Goal: Transaction & Acquisition: Book appointment/travel/reservation

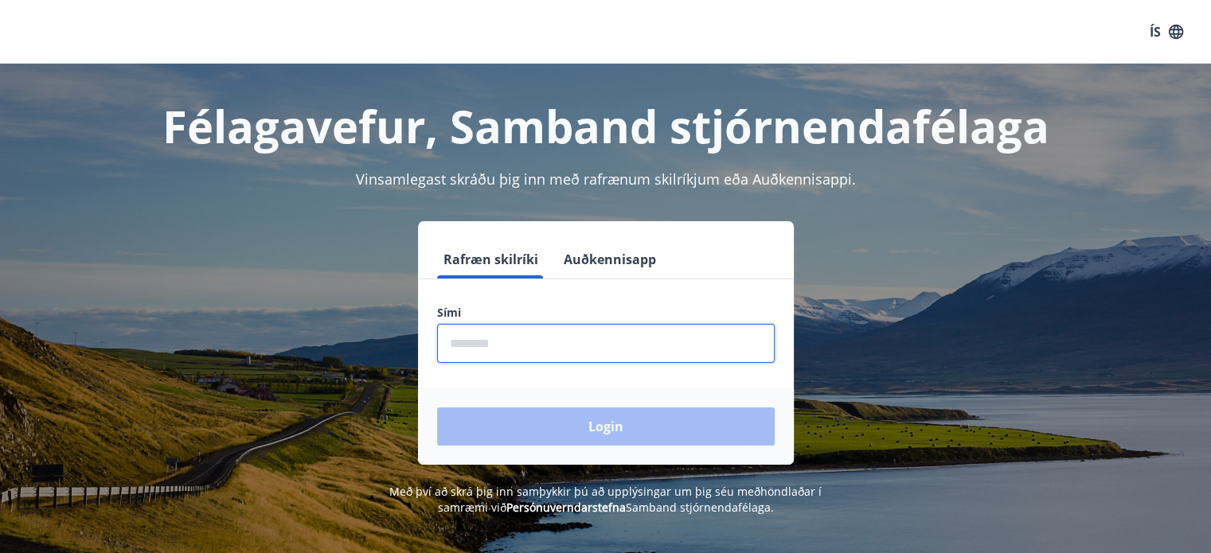
click at [540, 341] on input "phone" at bounding box center [606, 343] width 338 height 39
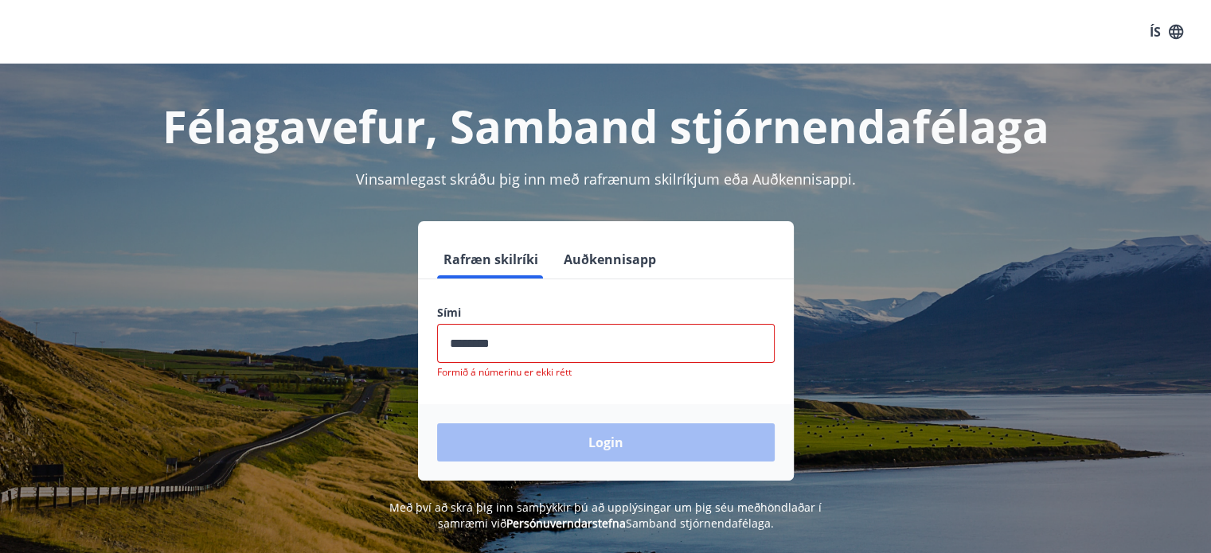
click at [581, 420] on div "Login" at bounding box center [606, 442] width 376 height 76
click at [503, 341] on input "phone" at bounding box center [606, 343] width 338 height 39
click at [595, 440] on div "Login" at bounding box center [606, 442] width 376 height 76
click at [471, 256] on button "Rafræn skilríki" at bounding box center [490, 259] width 107 height 38
click at [601, 439] on div "Login" at bounding box center [606, 442] width 376 height 76
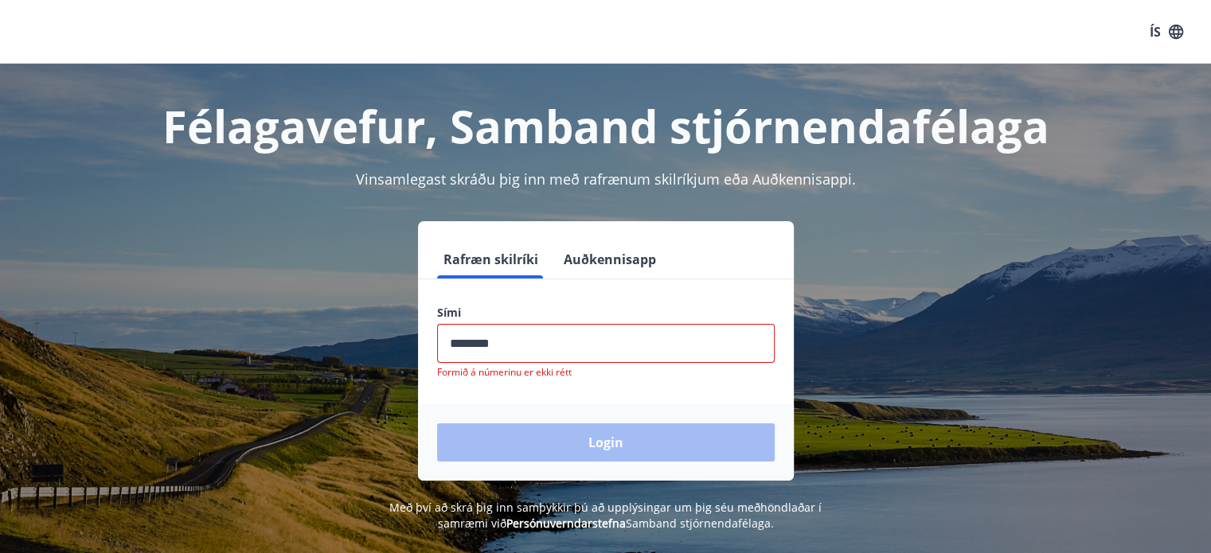
click at [517, 339] on input "phone" at bounding box center [606, 343] width 338 height 39
type input "********"
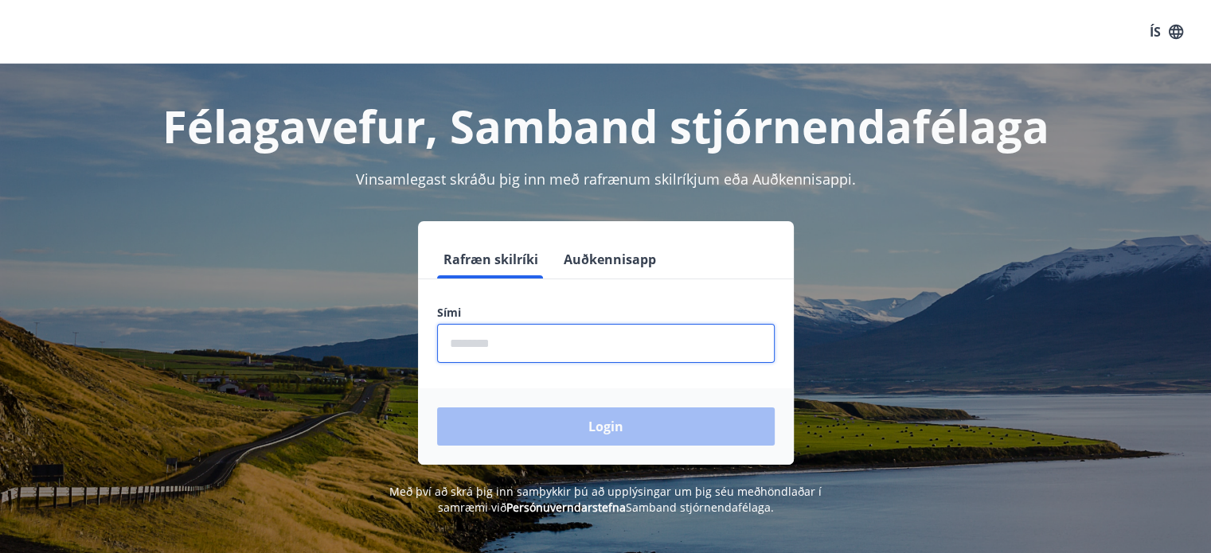
click at [517, 330] on input "phone" at bounding box center [606, 343] width 338 height 39
type input "********"
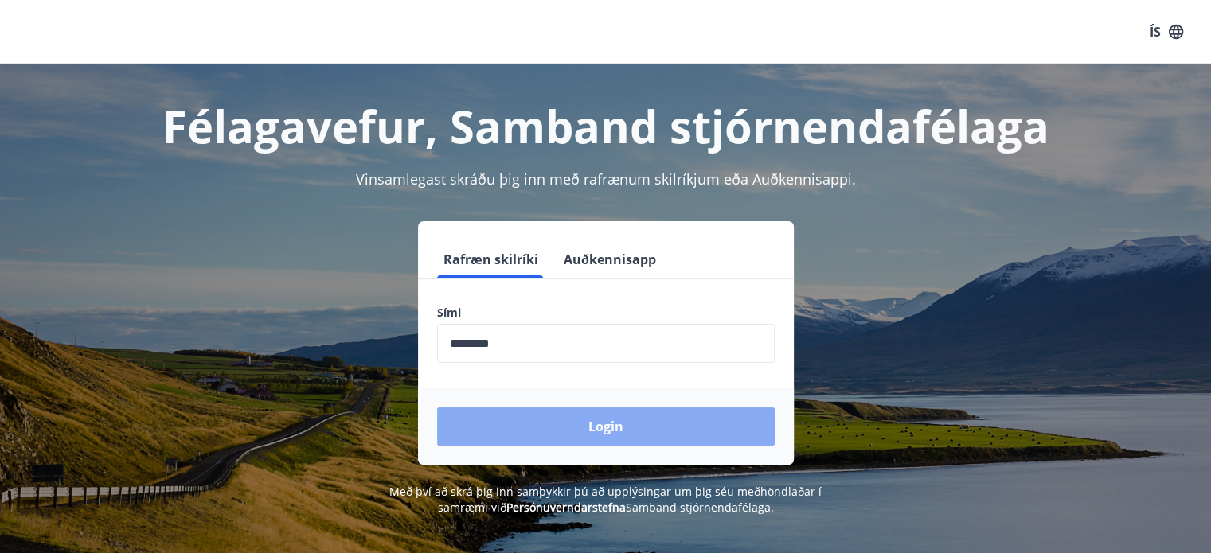
click at [621, 427] on button "Login" at bounding box center [606, 427] width 338 height 38
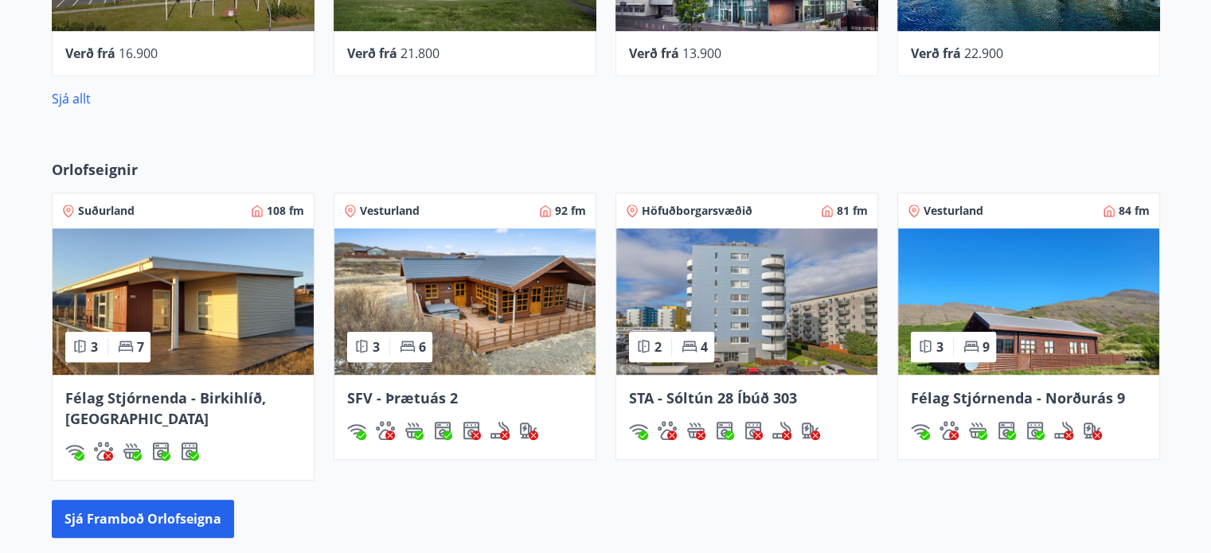
scroll to position [951, 0]
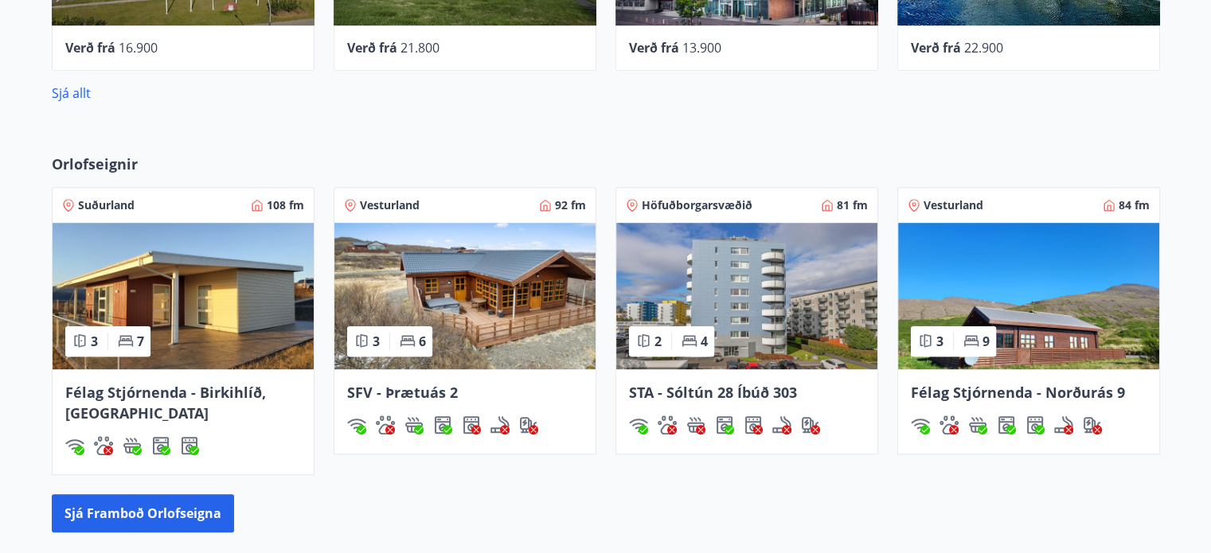
click at [701, 334] on span "4" at bounding box center [704, 342] width 7 height 18
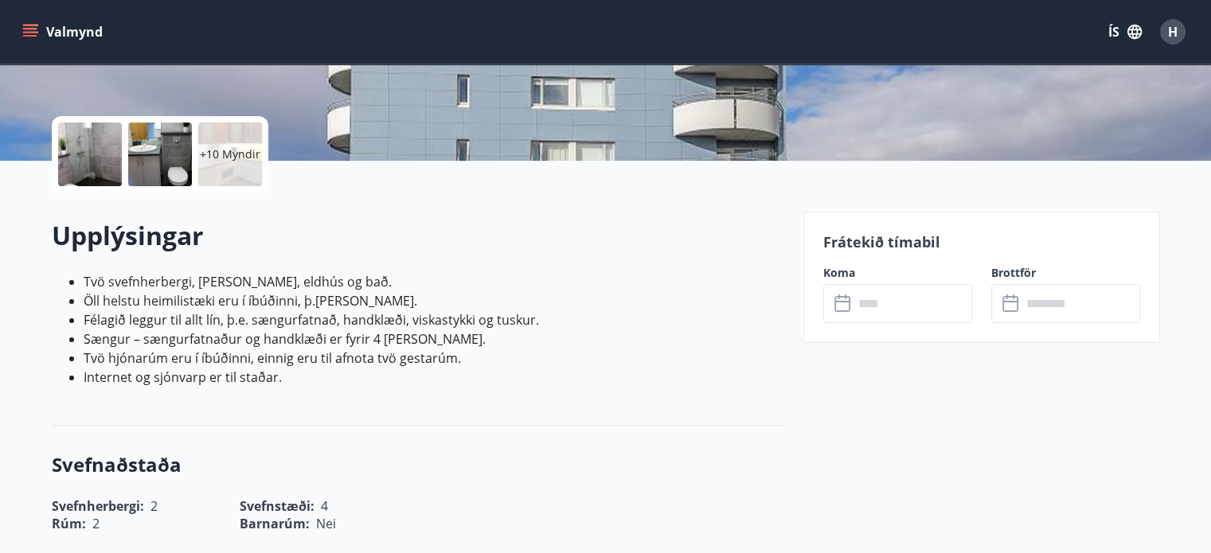
scroll to position [318, 0]
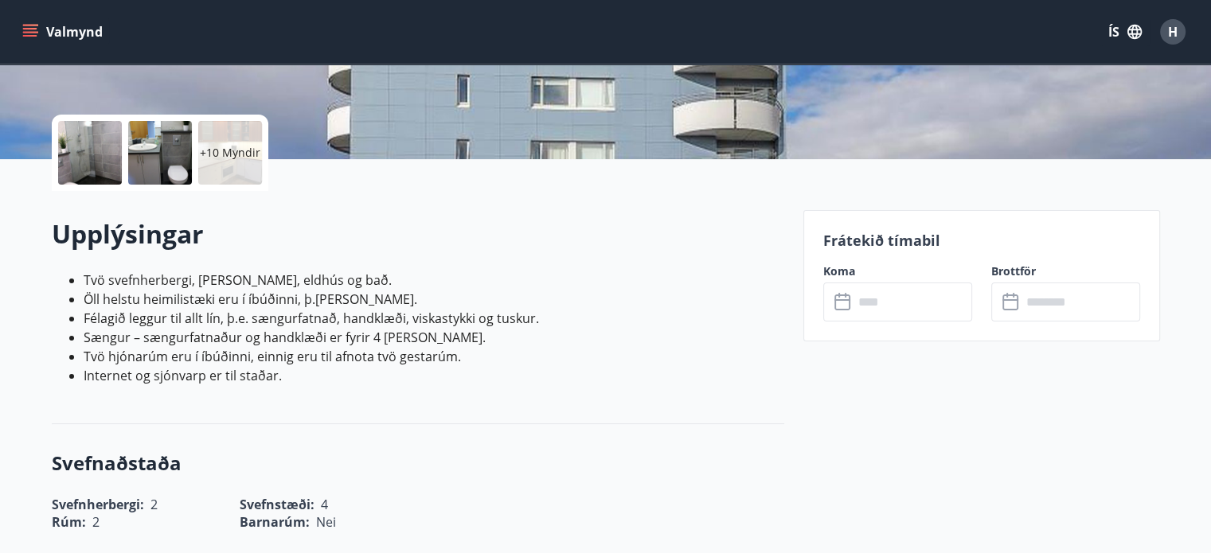
click at [845, 297] on icon at bounding box center [843, 302] width 19 height 19
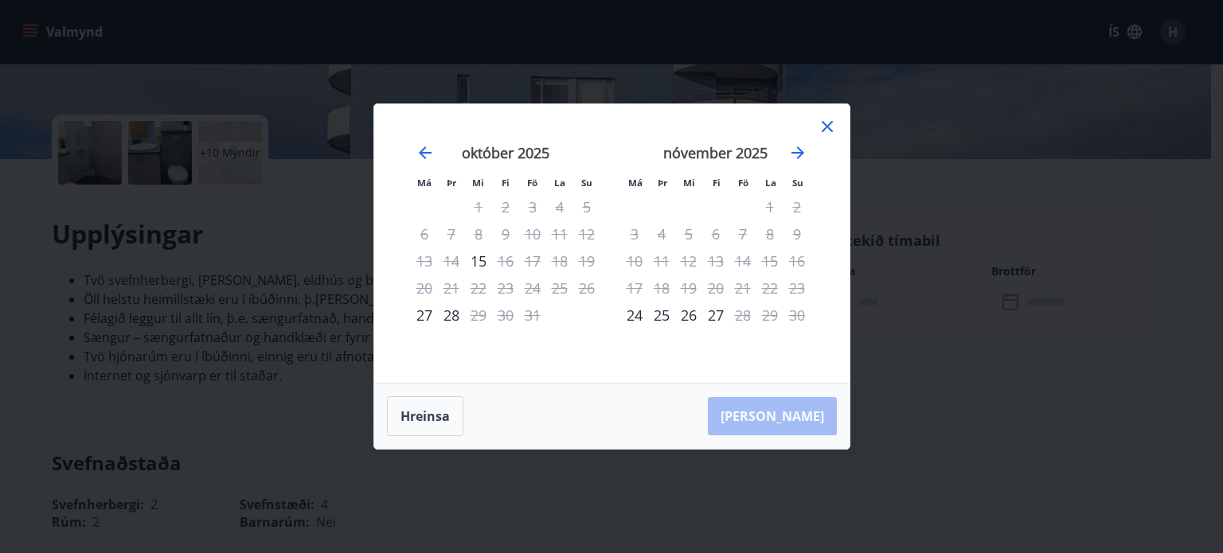
click at [828, 123] on icon at bounding box center [827, 126] width 19 height 19
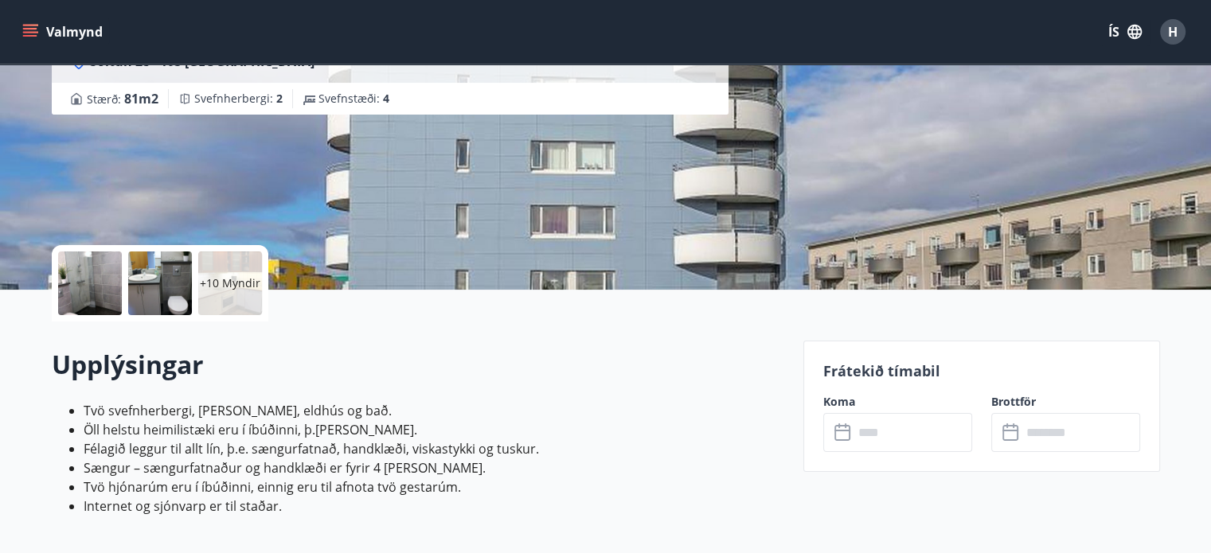
scroll to position [0, 0]
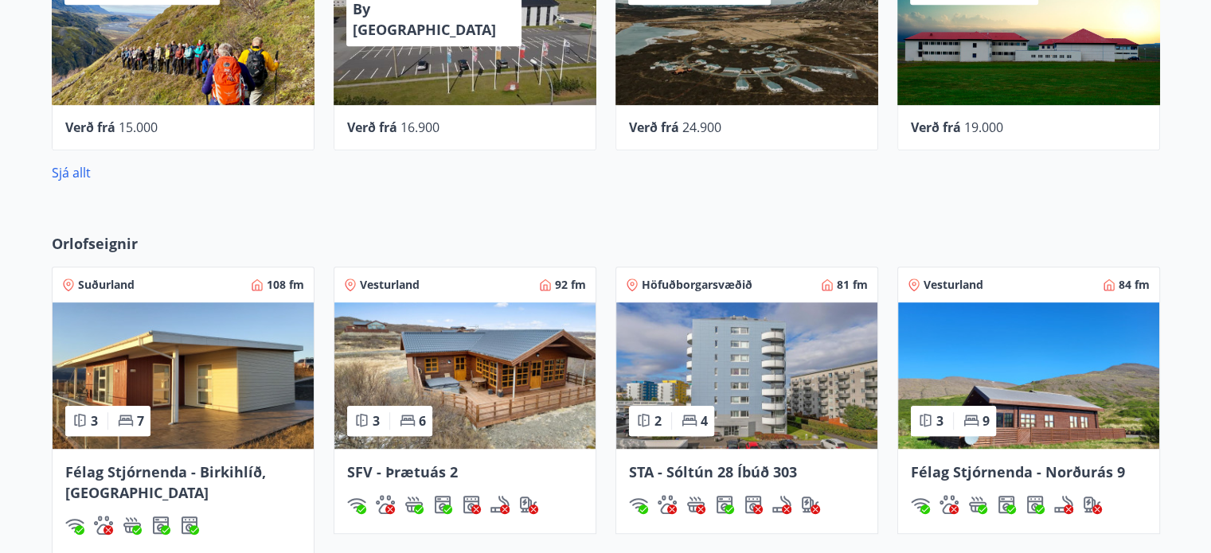
scroll to position [871, 0]
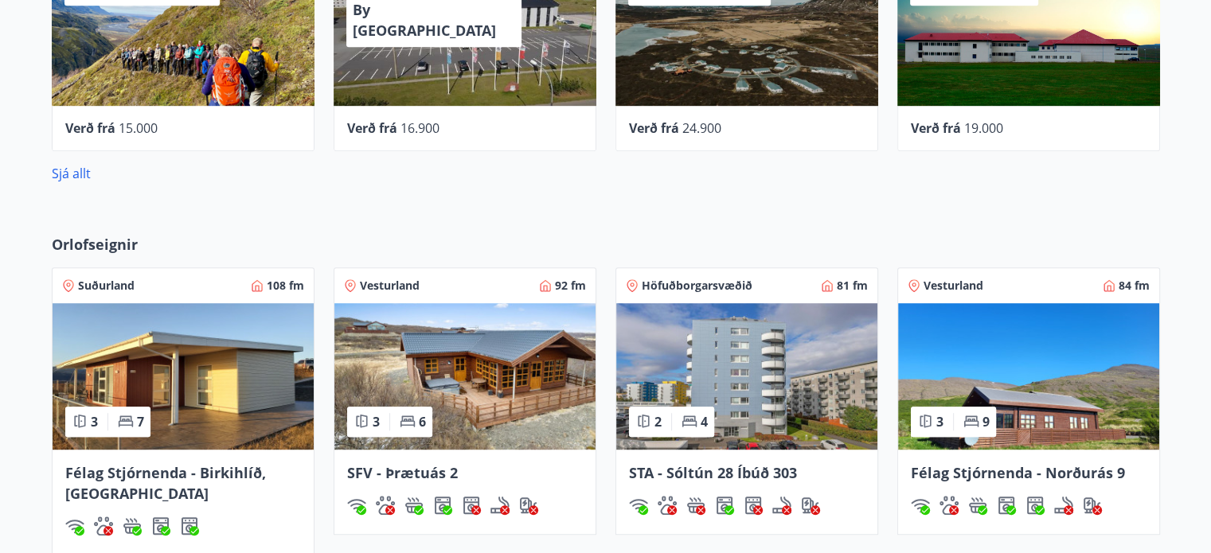
click at [698, 282] on span "Höfuðborgarsvæðið" at bounding box center [697, 286] width 111 height 16
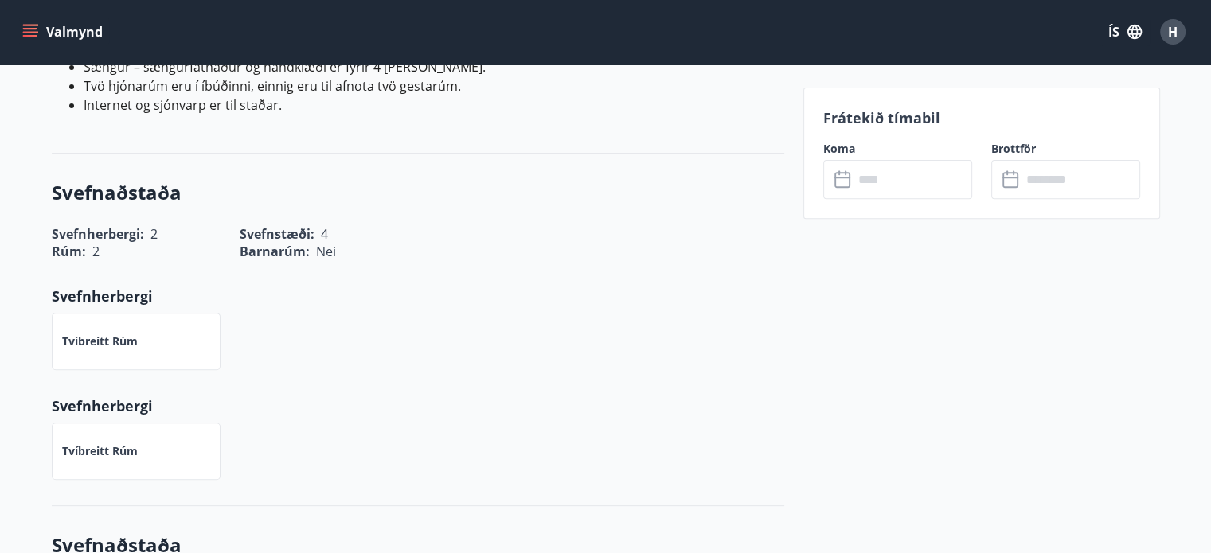
scroll to position [595, 0]
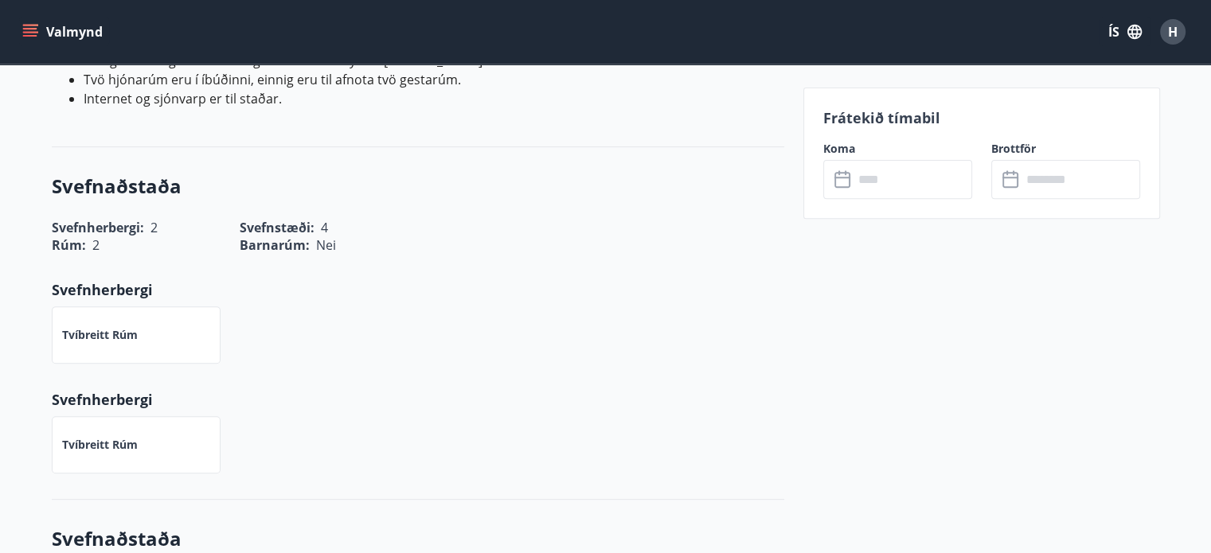
click at [925, 175] on input "text" at bounding box center [912, 179] width 119 height 39
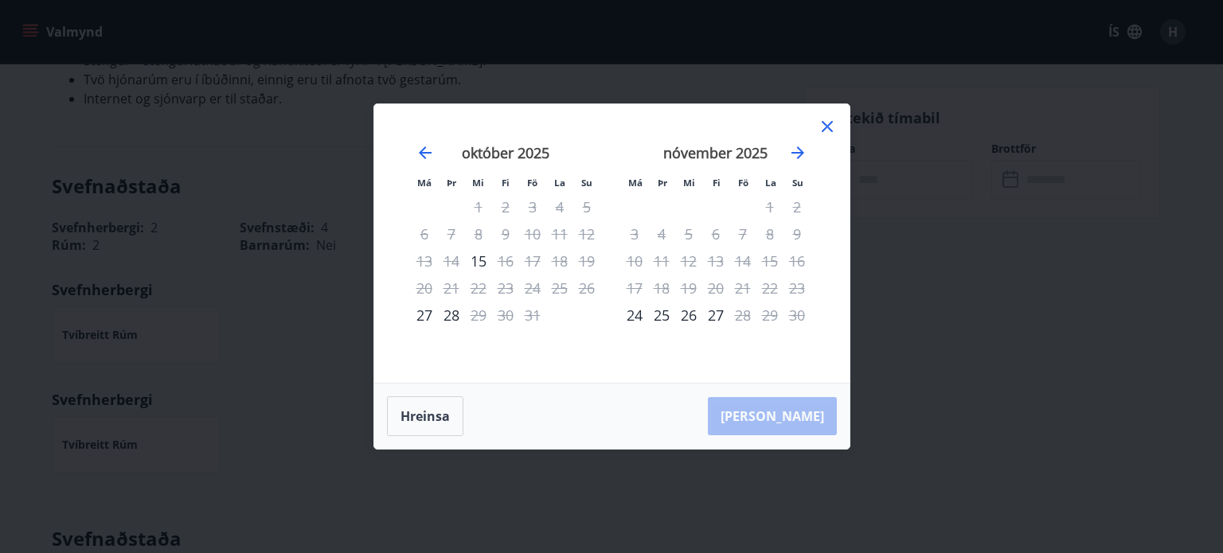
click at [827, 131] on icon at bounding box center [827, 126] width 19 height 19
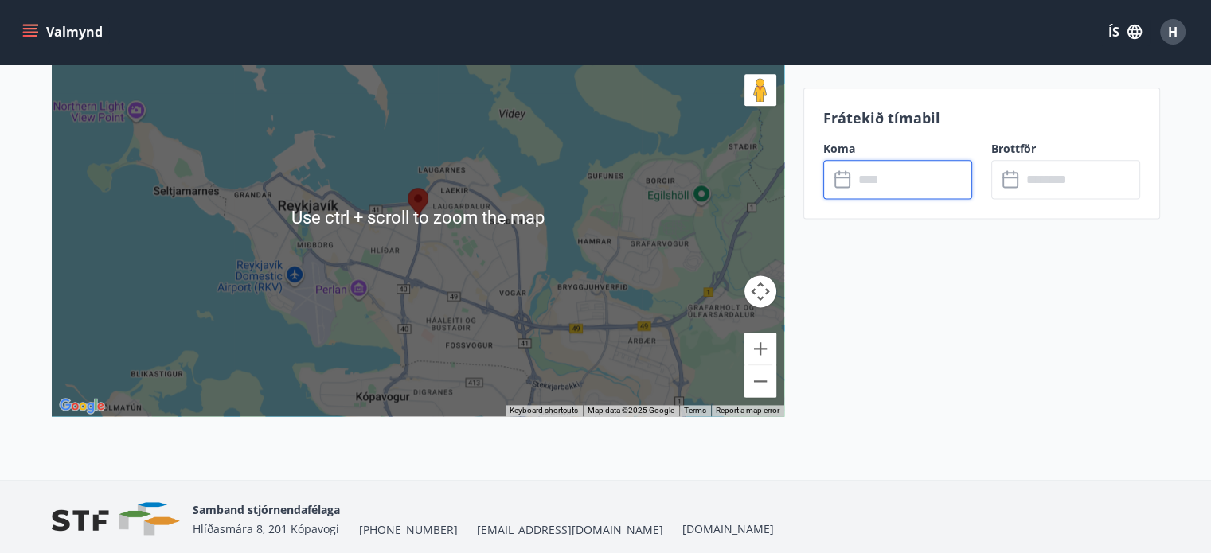
scroll to position [2148, 0]
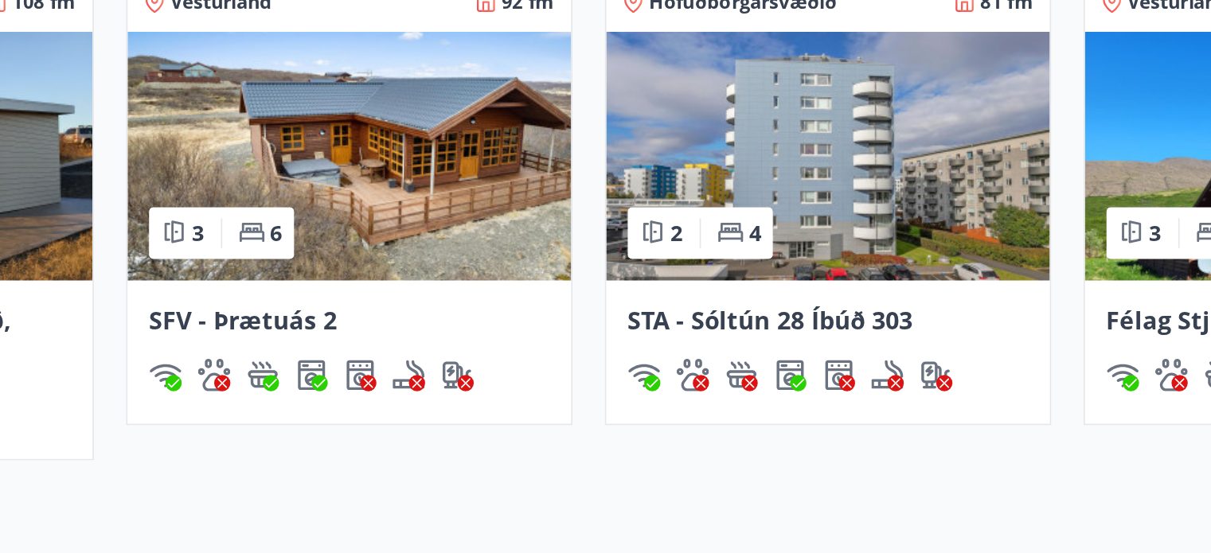
scroll to position [963, 0]
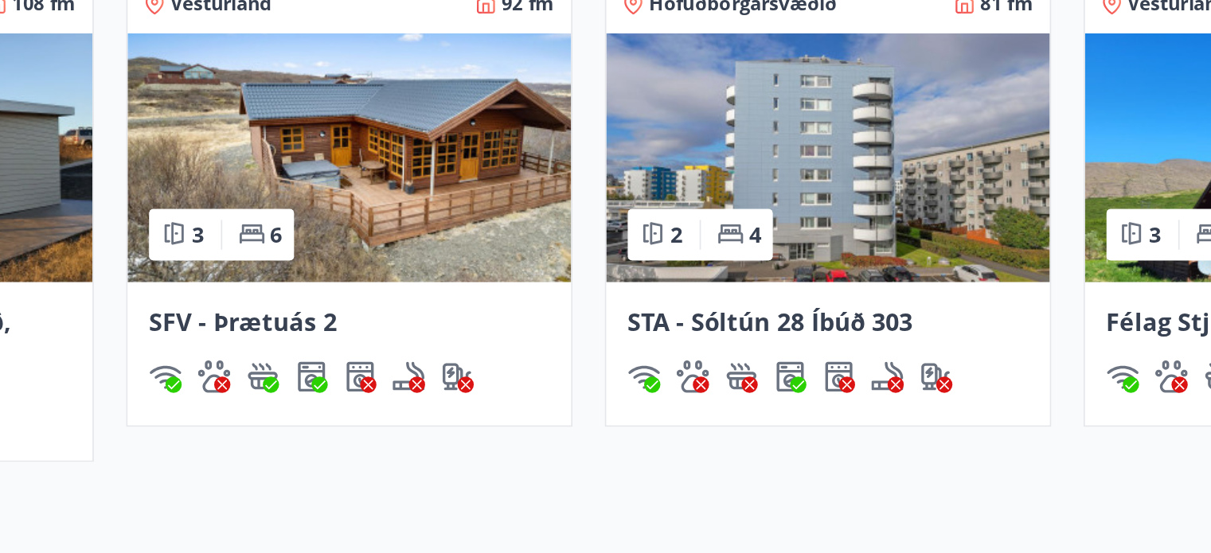
click at [556, 342] on img at bounding box center [464, 284] width 261 height 146
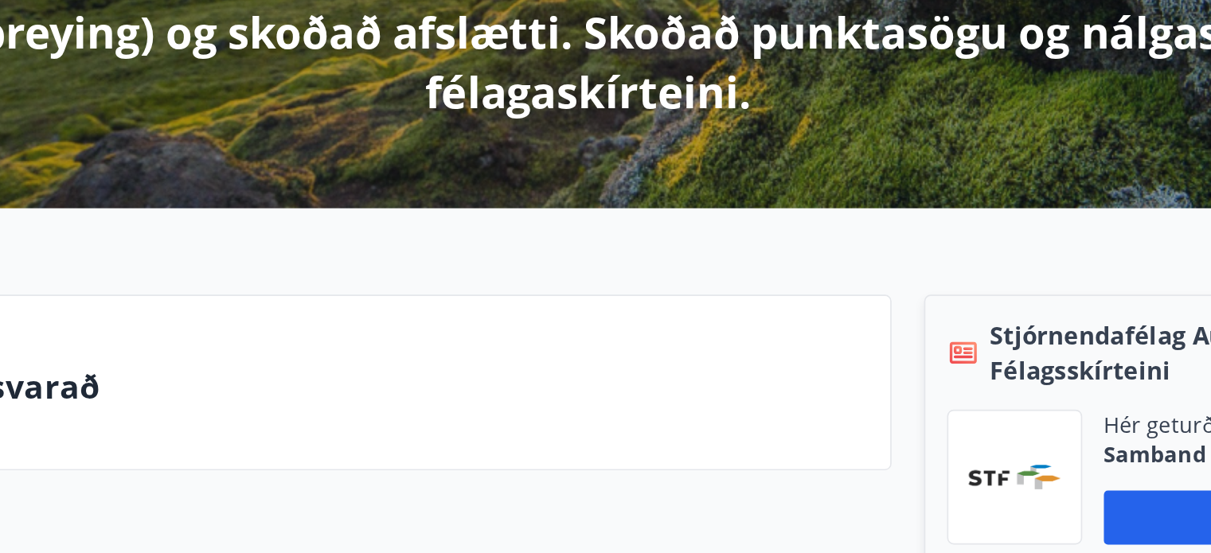
scroll to position [377, 0]
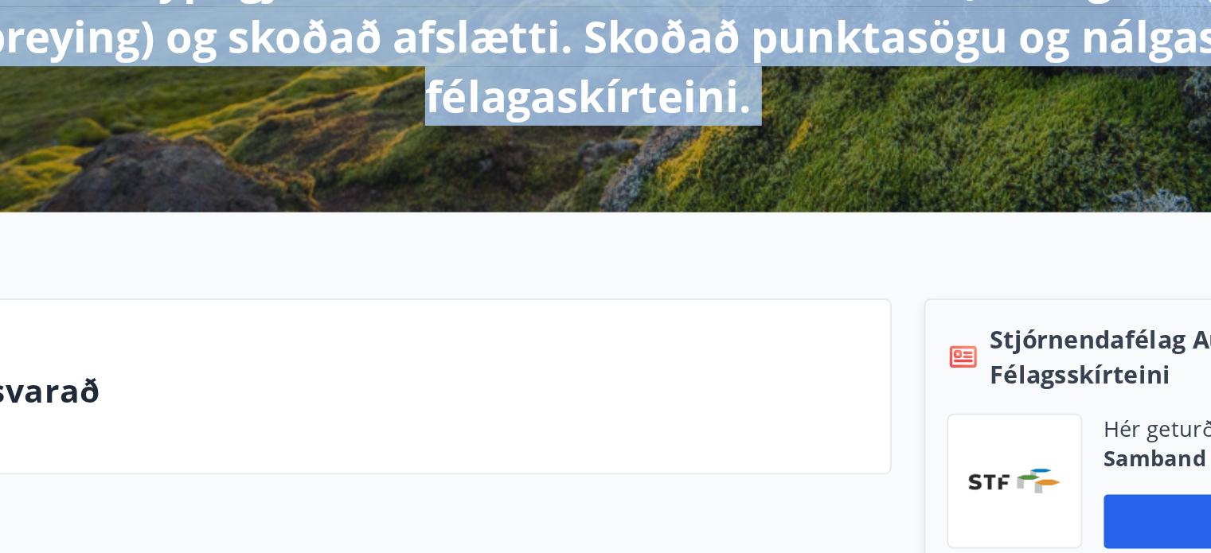
drag, startPoint x: 662, startPoint y: 132, endPoint x: 655, endPoint y: 139, distance: 9.6
click at [655, 139] on main "H Halldór Jónsson Kennitala 310357-2869 Samtals punktar 145 Ferðaávísun : 0 kr.…" at bounding box center [605, 549] width 1211 height 1722
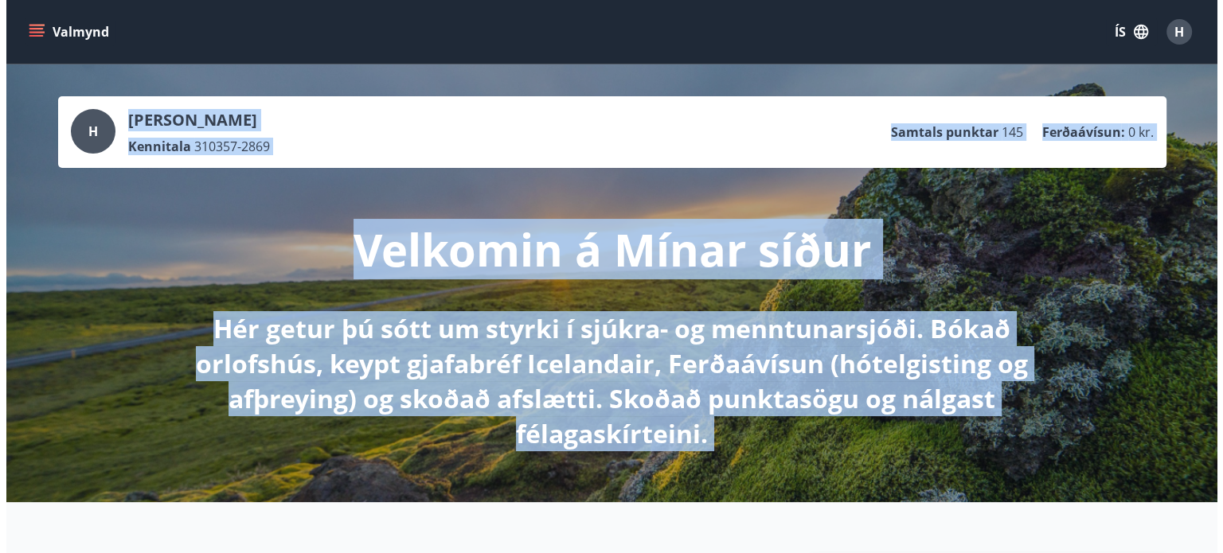
scroll to position [0, 0]
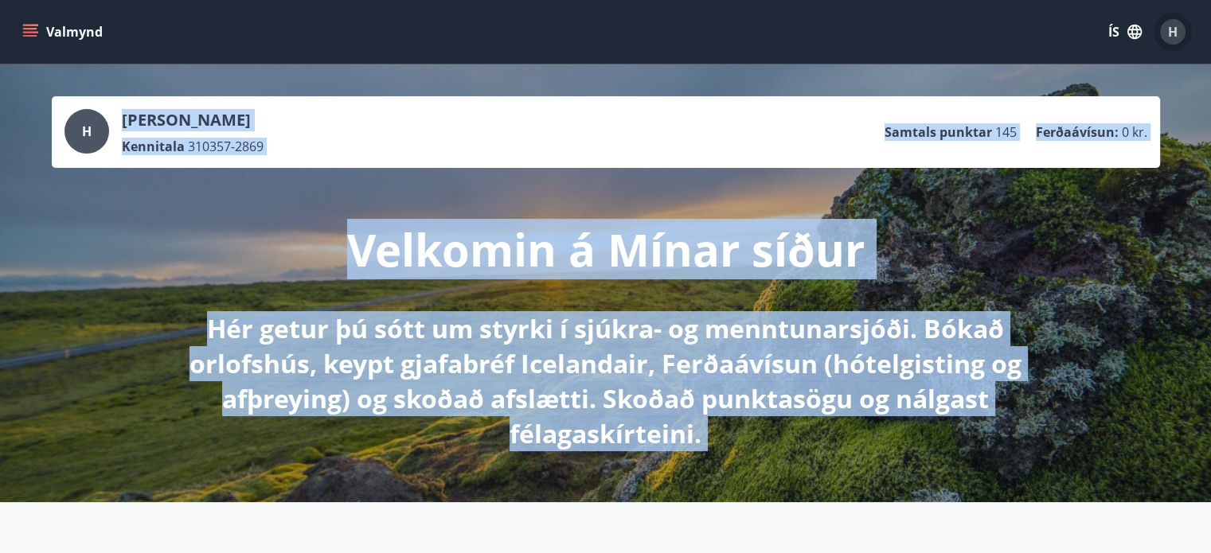
click at [1166, 34] on div "H" at bounding box center [1172, 31] width 25 height 25
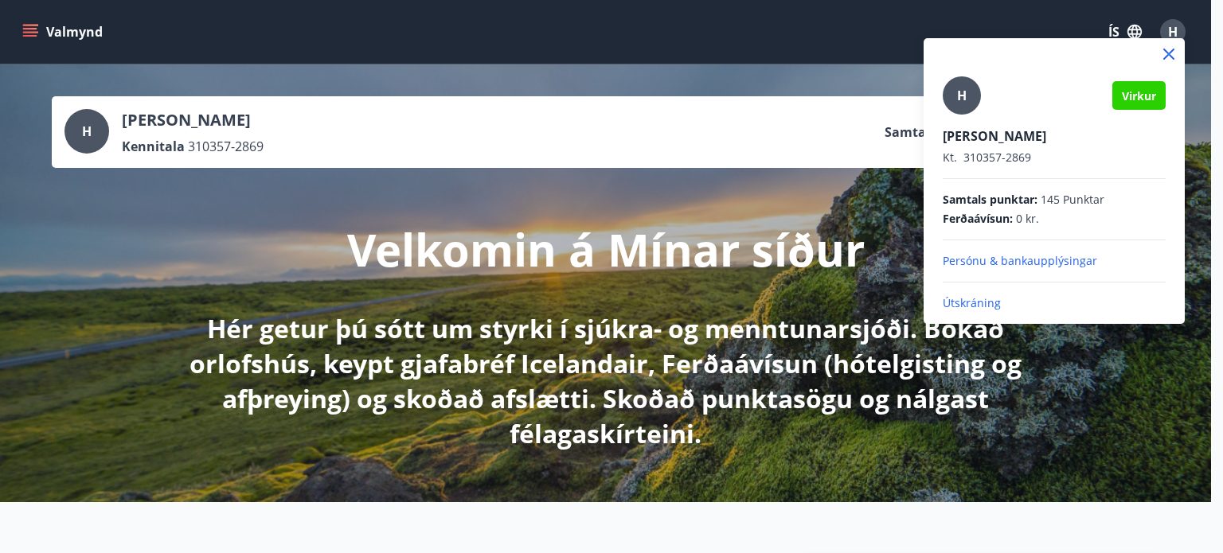
click at [976, 303] on p "Útskráning" at bounding box center [1054, 303] width 223 height 16
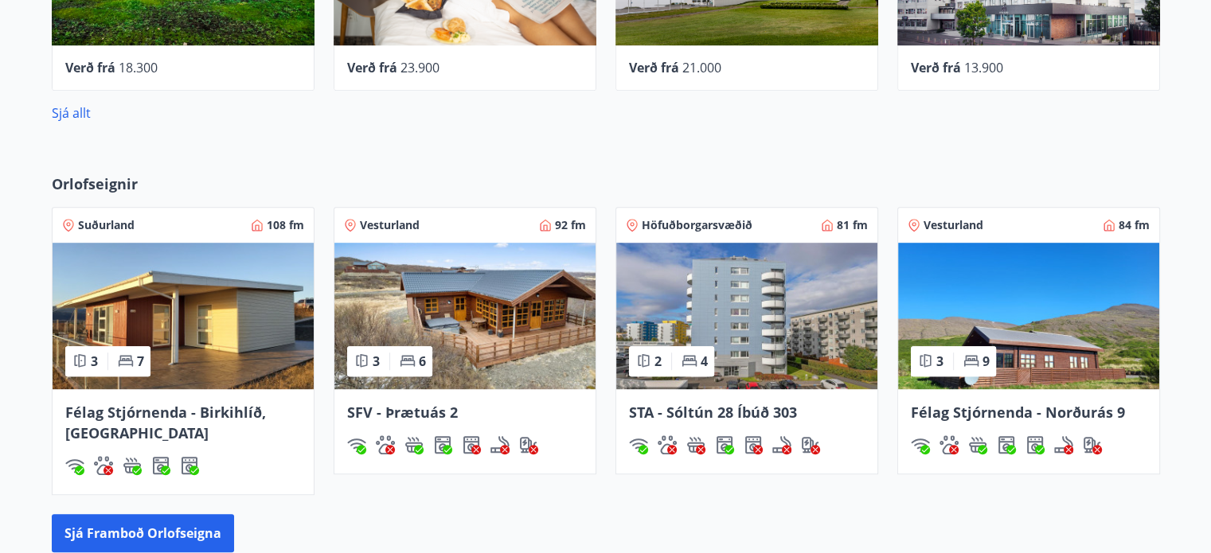
scroll to position [943, 0]
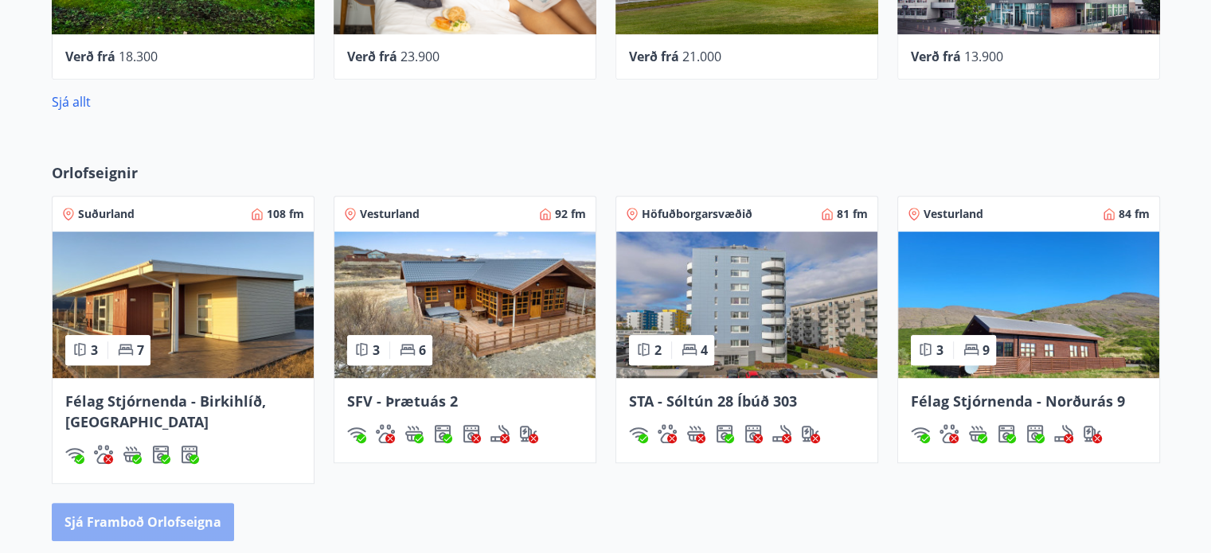
click at [182, 514] on button "Sjá framboð orlofseigna" at bounding box center [143, 522] width 182 height 38
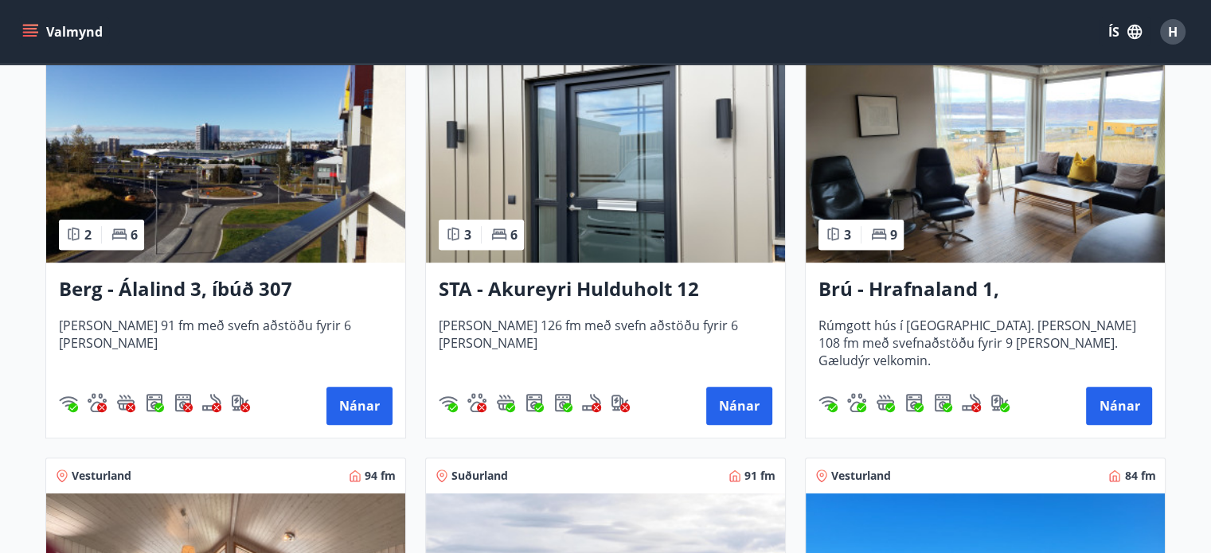
scroll to position [745, 0]
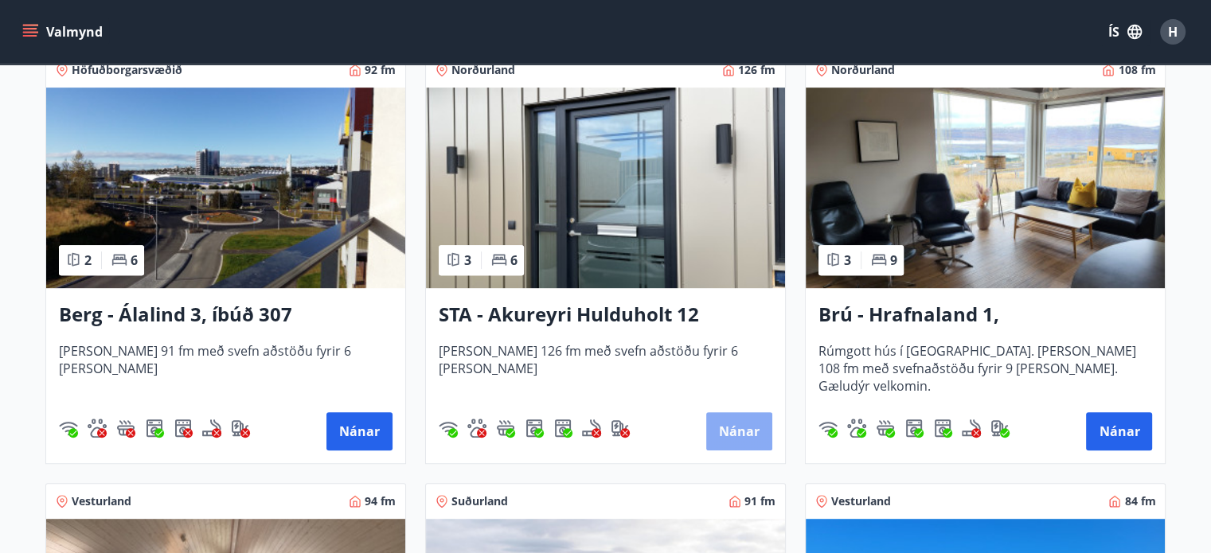
click at [731, 419] on button "Nánar" at bounding box center [739, 431] width 66 height 38
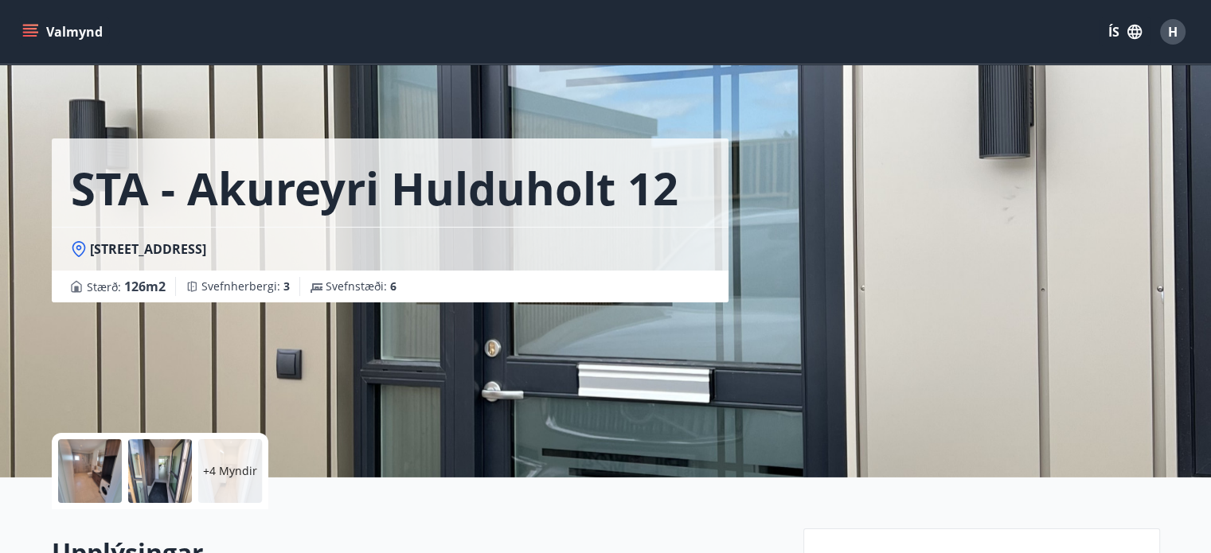
click at [540, 344] on div "STA - Akureyri Hulduholt 12 Hulduholt 12 - 603 Akureyri Stærð : 126 m2 Svefnher…" at bounding box center [421, 239] width 739 height 478
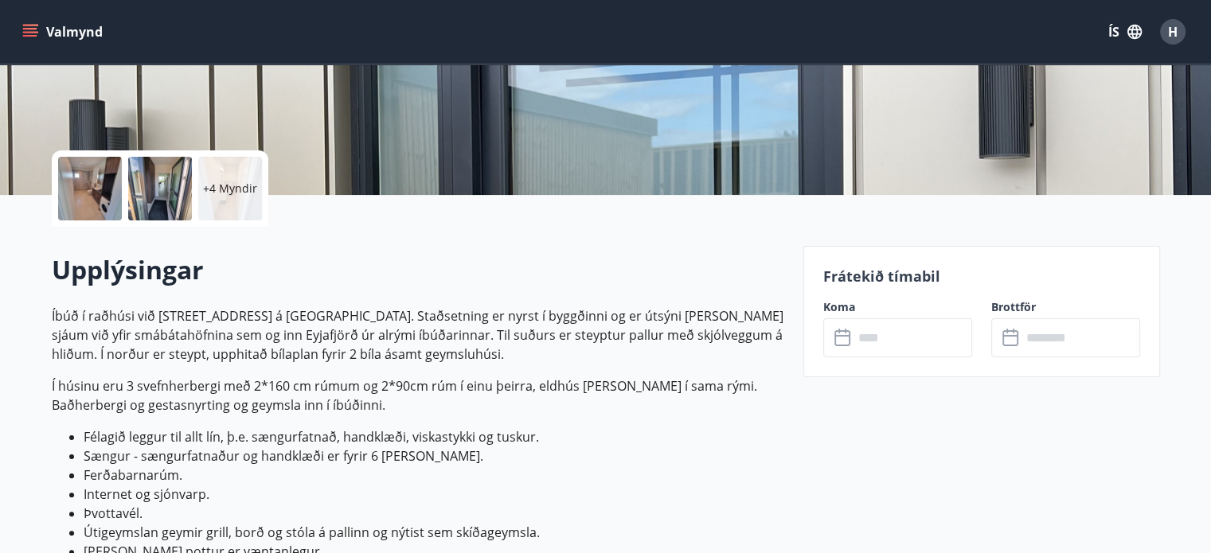
scroll to position [283, 0]
click at [939, 328] on input "text" at bounding box center [912, 337] width 119 height 39
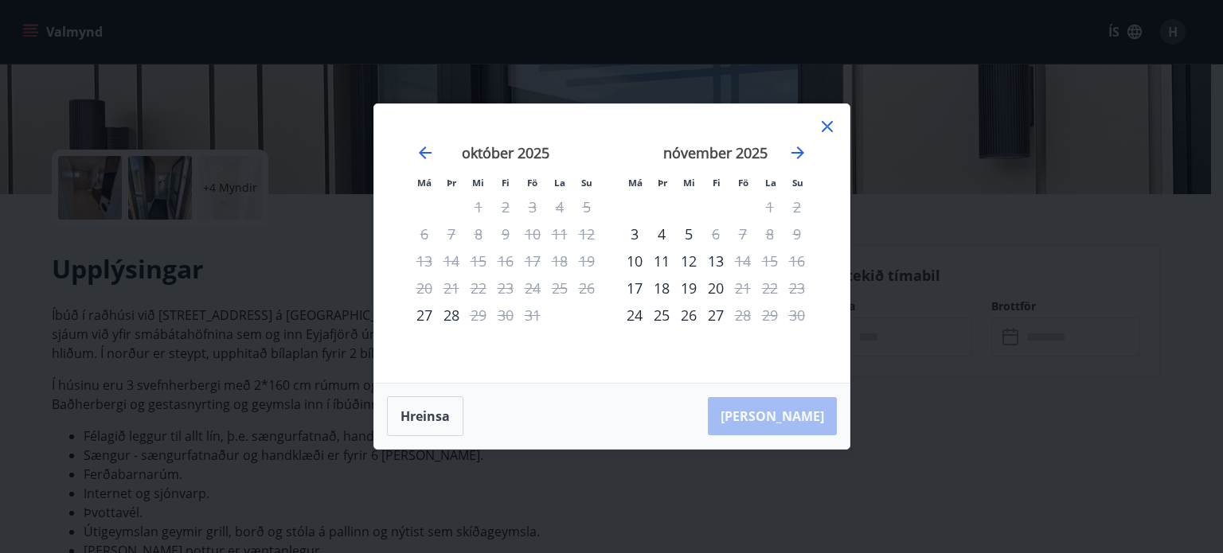
click at [825, 123] on icon at bounding box center [827, 126] width 19 height 19
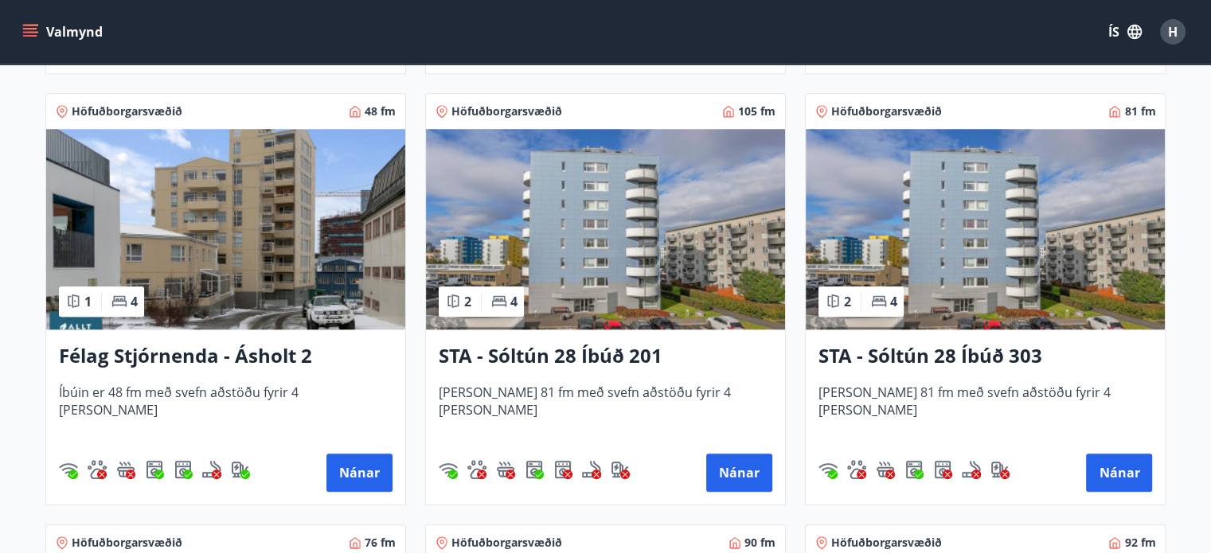
scroll to position [1570, 0]
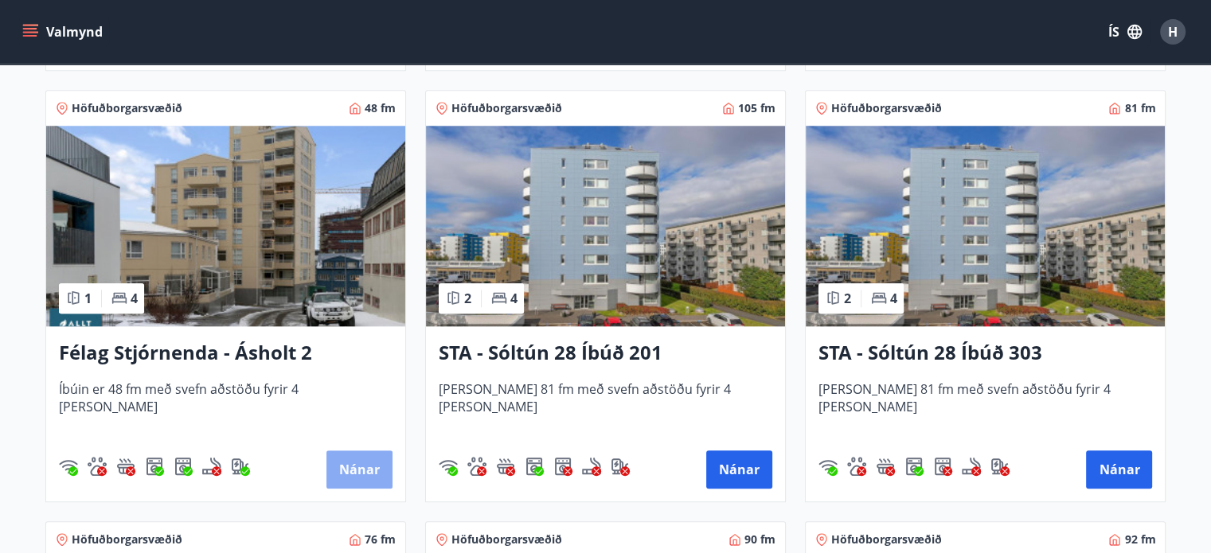
click at [347, 463] on button "Nánar" at bounding box center [359, 470] width 66 height 38
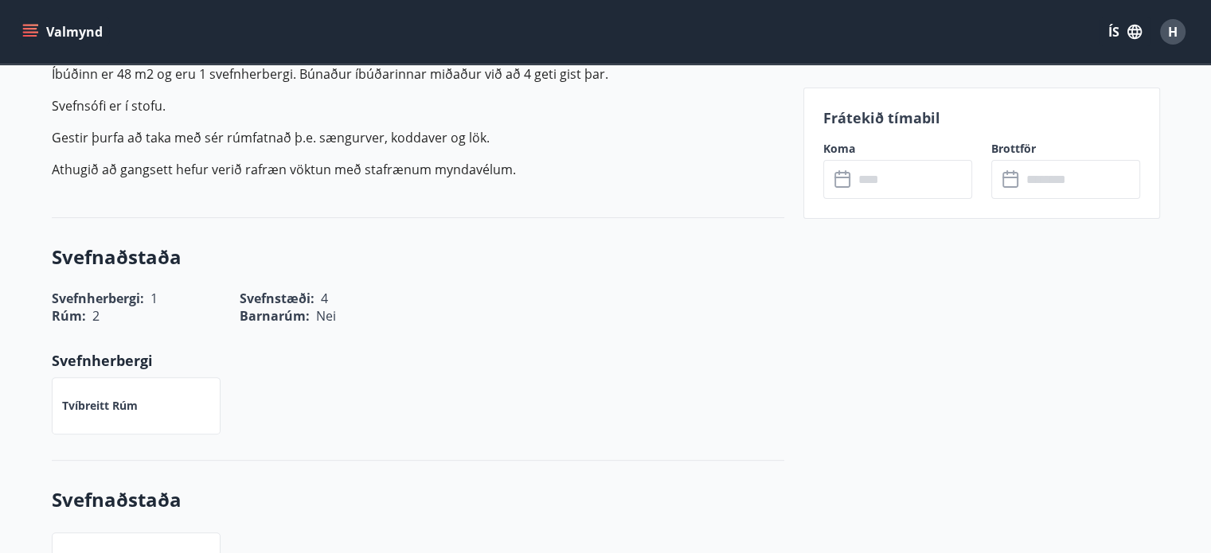
scroll to position [529, 0]
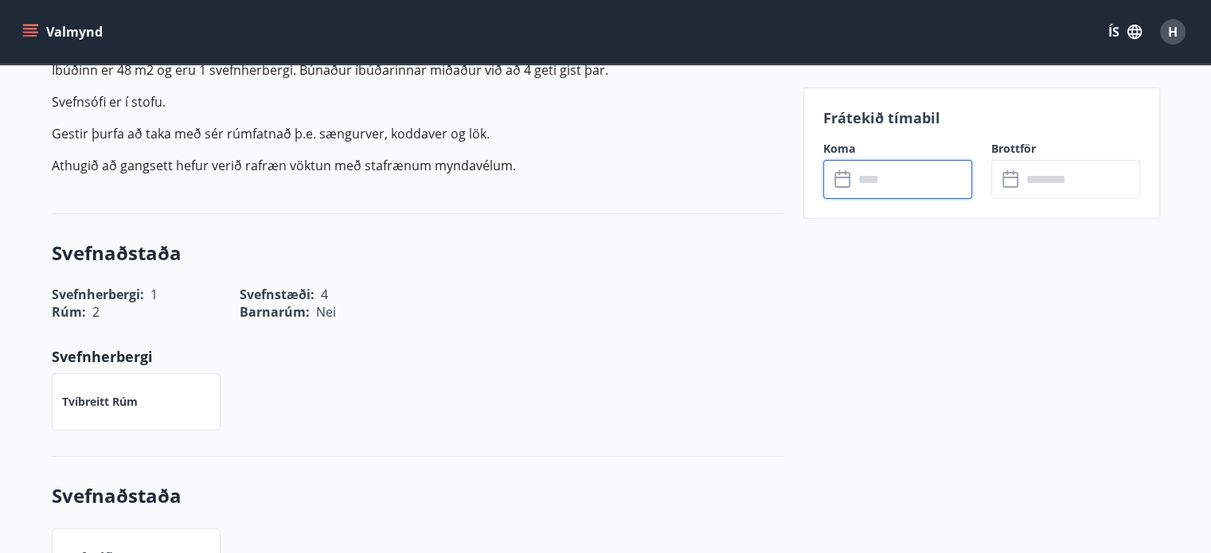
click at [929, 182] on input "text" at bounding box center [912, 179] width 119 height 39
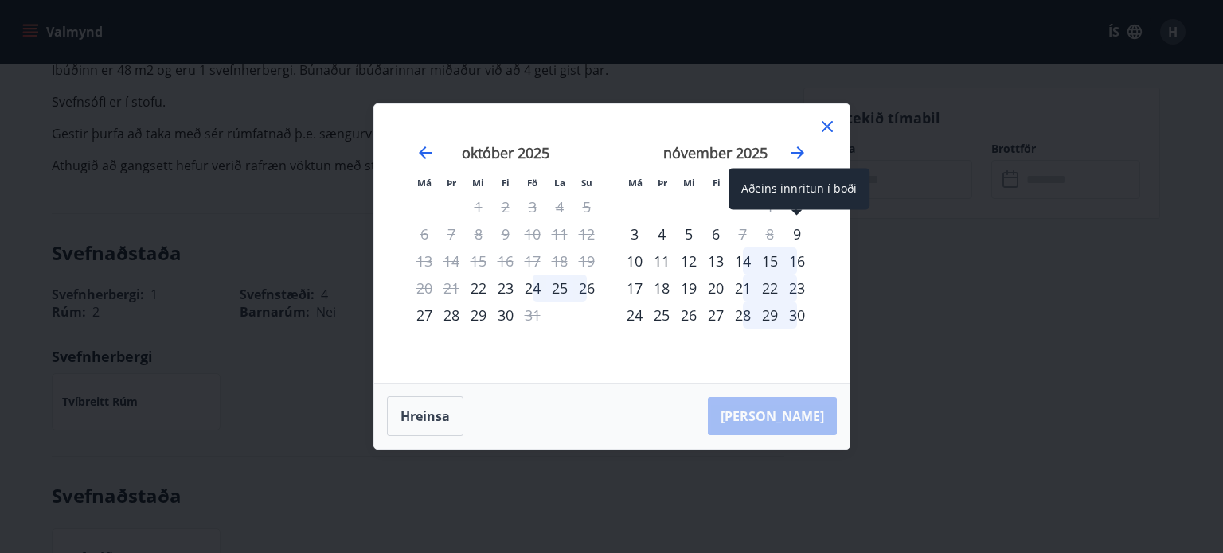
click at [798, 232] on div "9" at bounding box center [796, 234] width 27 height 27
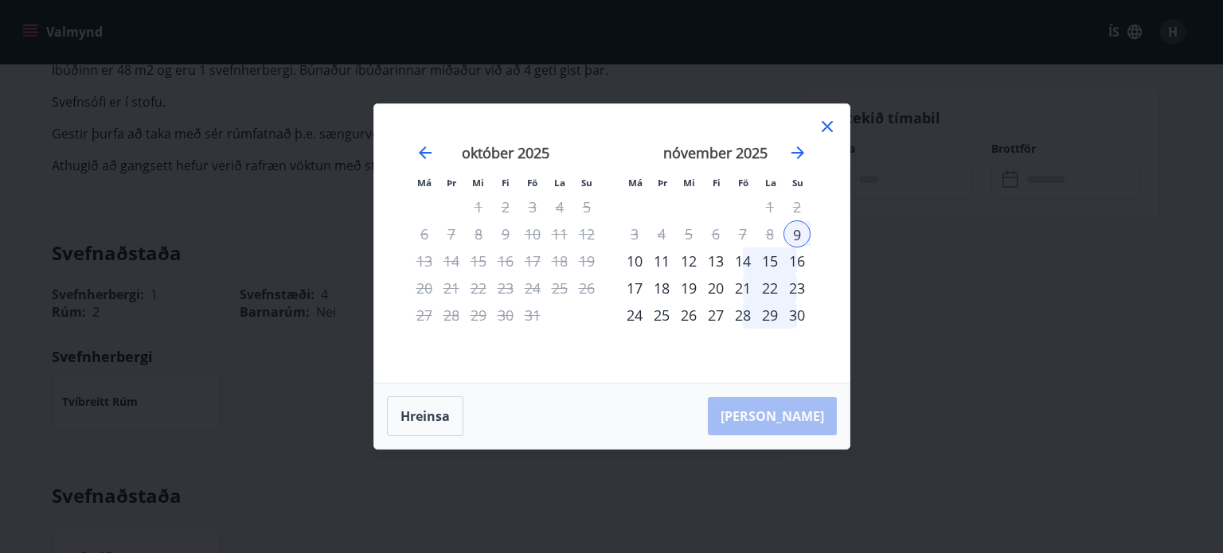
click at [715, 257] on div "13" at bounding box center [715, 261] width 27 height 27
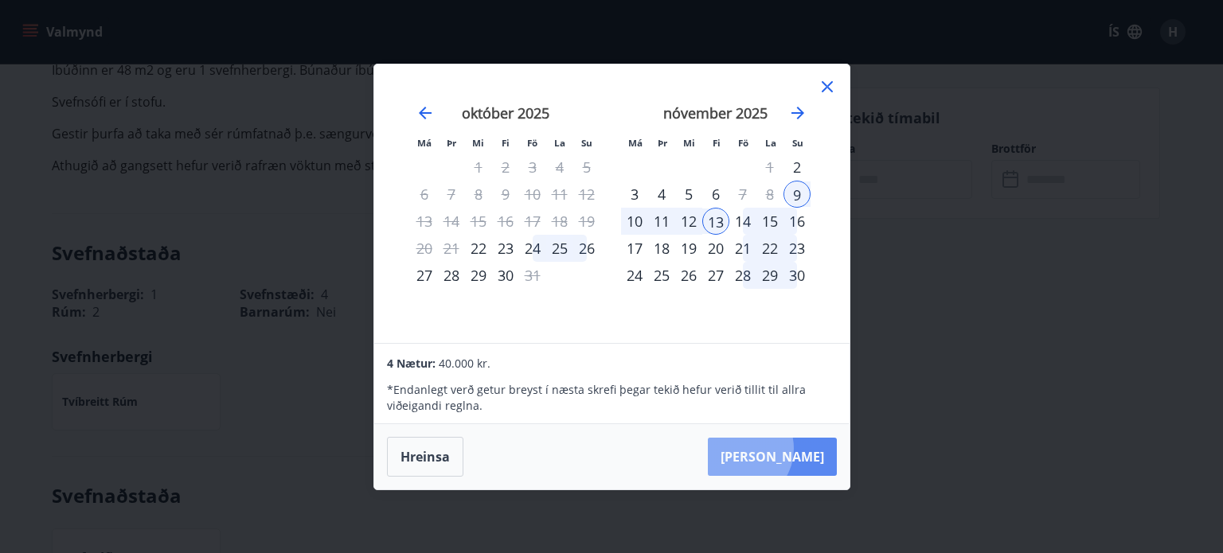
click at [787, 449] on button "Taka Frá" at bounding box center [772, 457] width 129 height 38
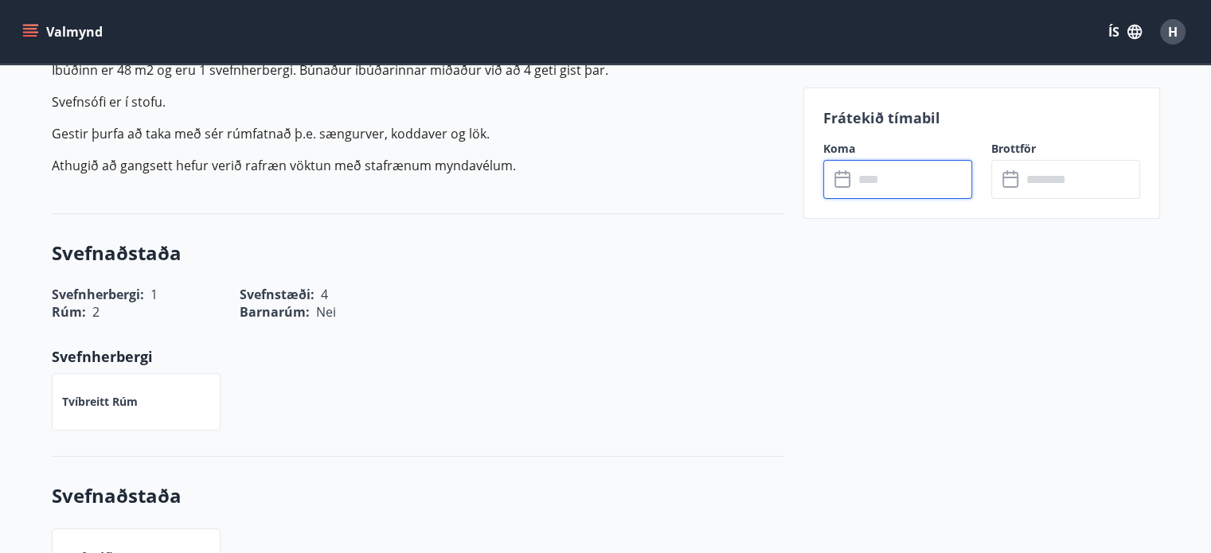
type input "******"
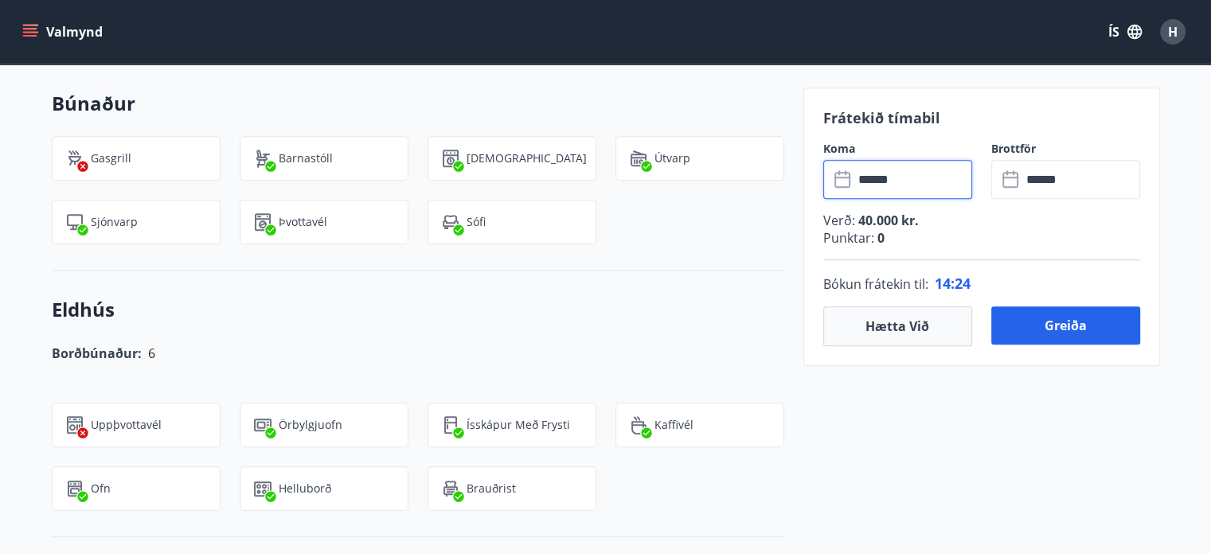
scroll to position [1078, 0]
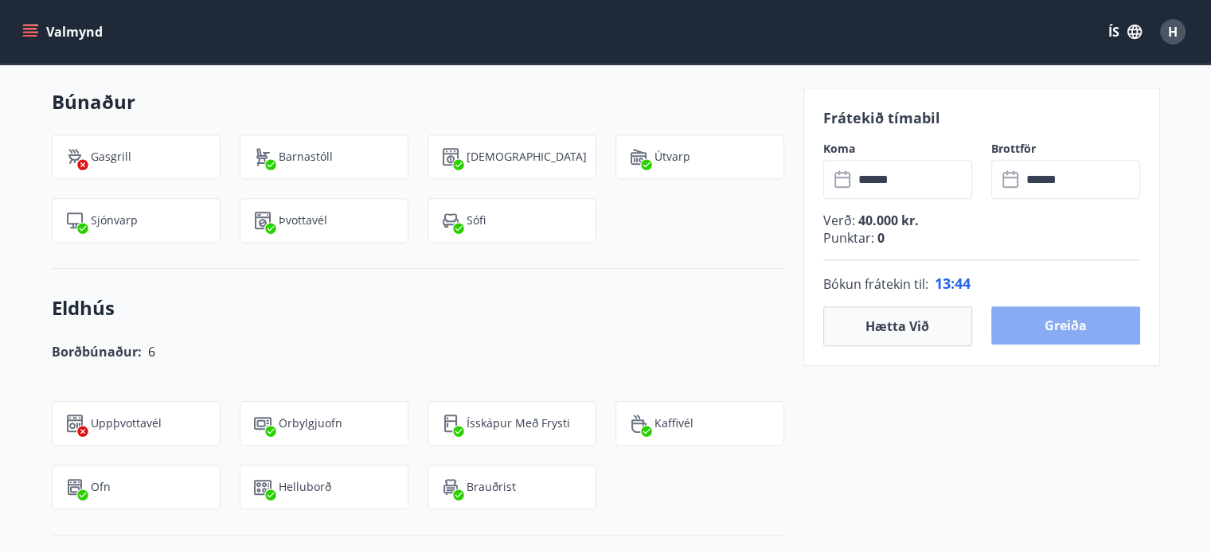
click at [1078, 323] on button "Greiða" at bounding box center [1065, 325] width 149 height 38
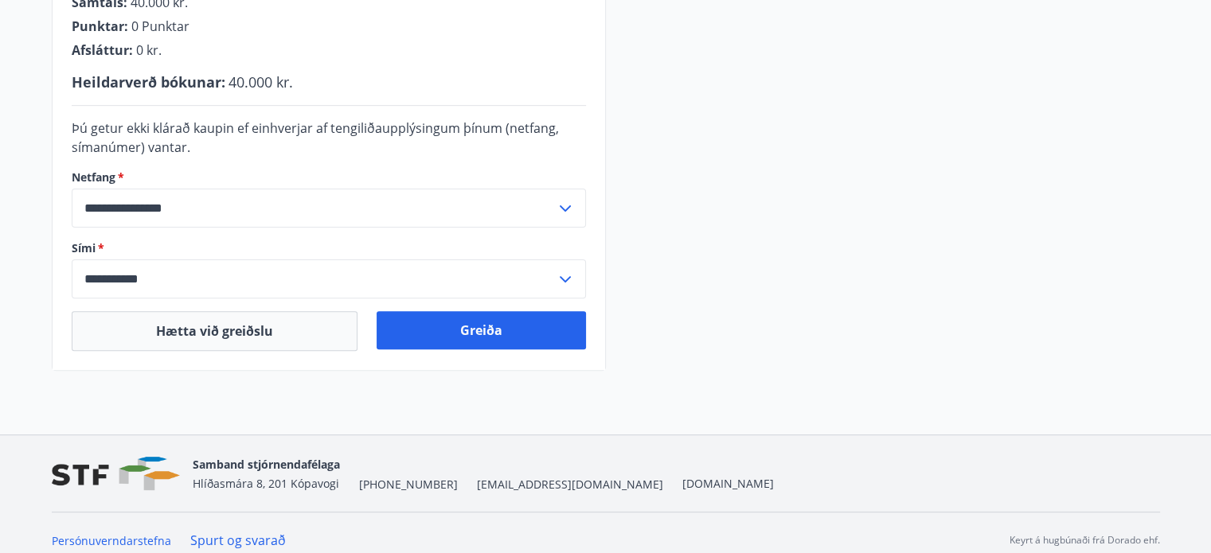
scroll to position [498, 0]
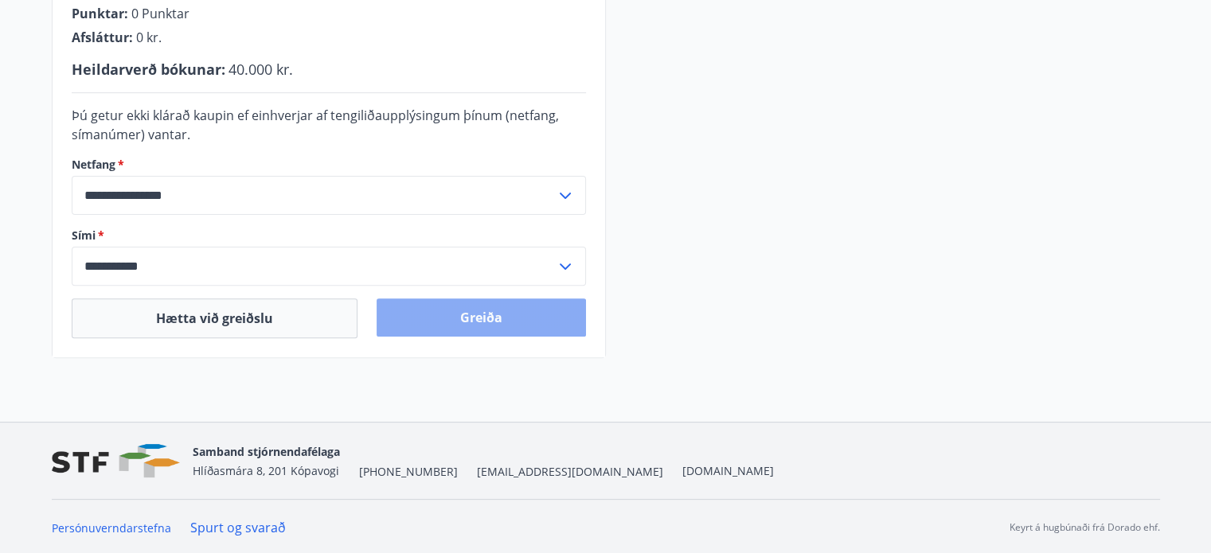
click at [463, 315] on button "Greiða" at bounding box center [481, 318] width 209 height 38
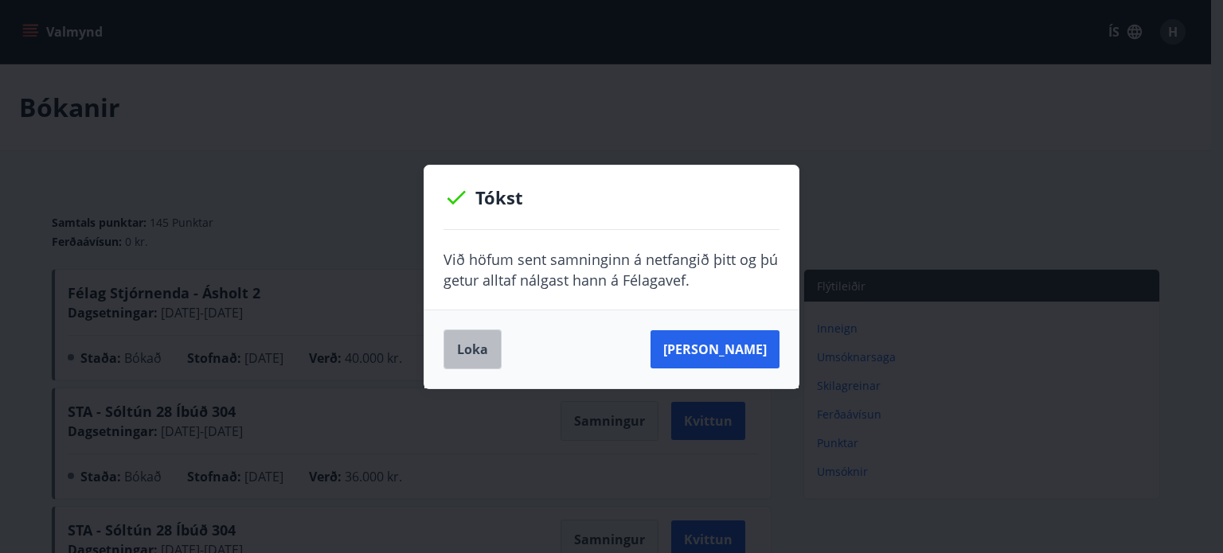
click at [480, 345] on button "Loka" at bounding box center [472, 350] width 58 height 40
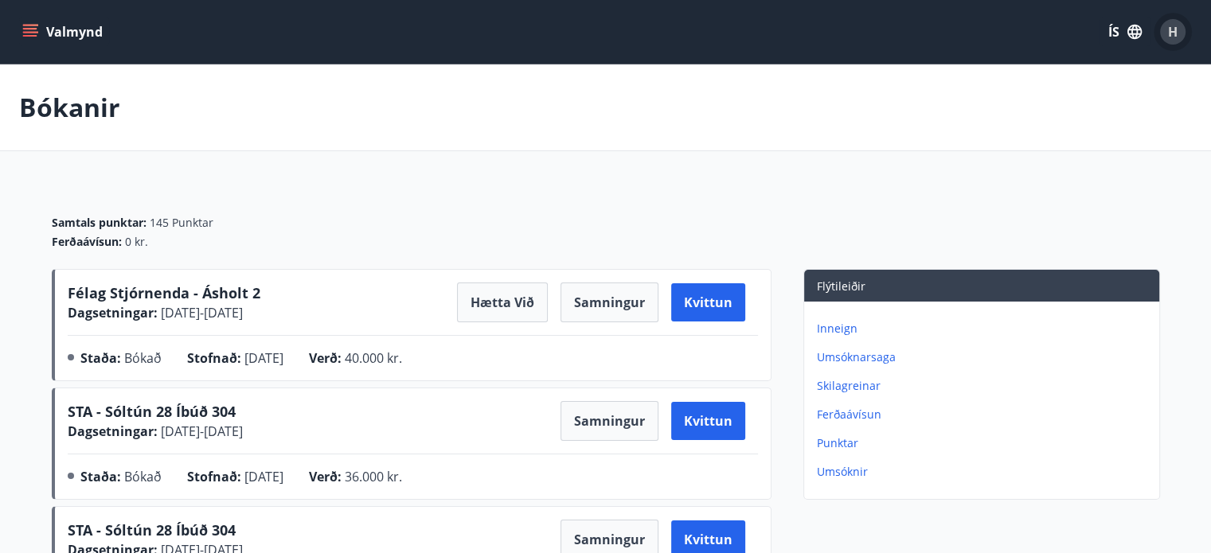
click at [1170, 36] on span "H" at bounding box center [1173, 32] width 10 height 18
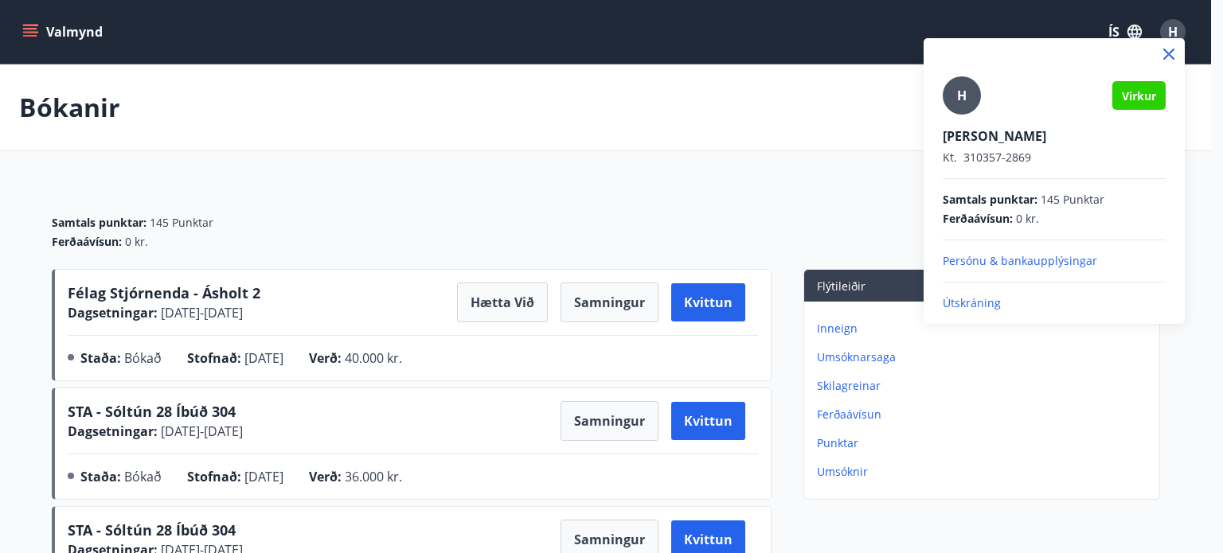
click at [968, 303] on p "Útskráning" at bounding box center [1054, 303] width 223 height 16
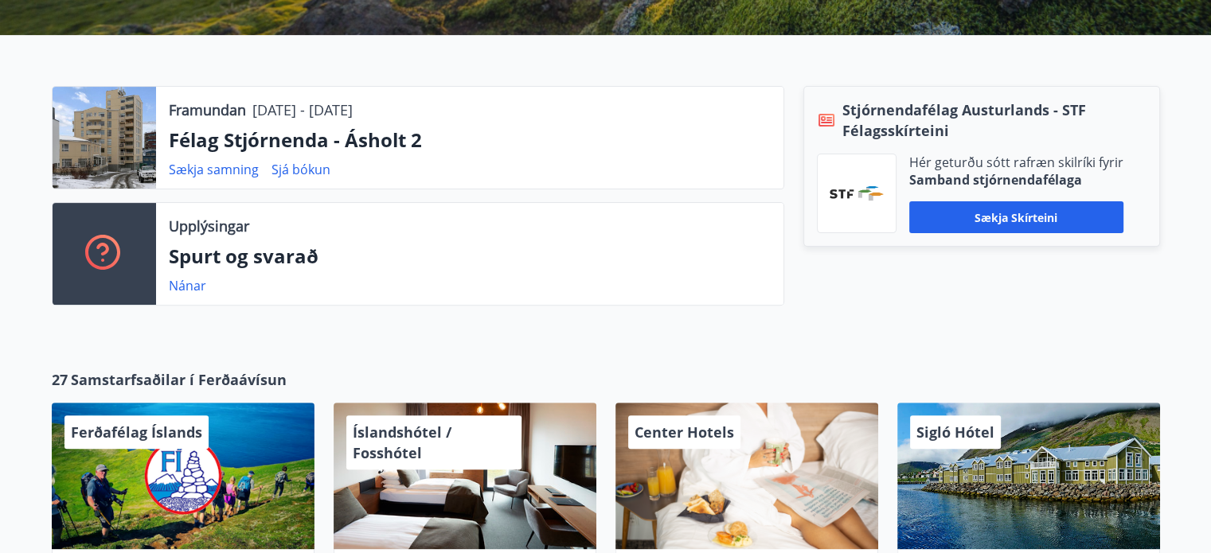
scroll to position [466, 0]
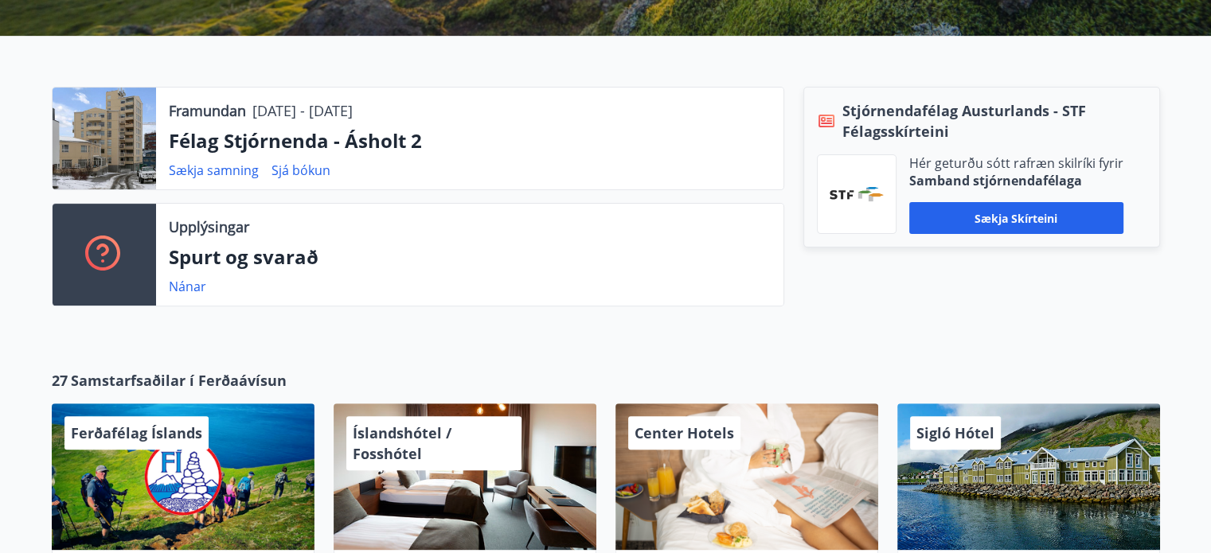
click at [153, 143] on div at bounding box center [104, 139] width 103 height 102
click at [128, 142] on div at bounding box center [104, 139] width 103 height 102
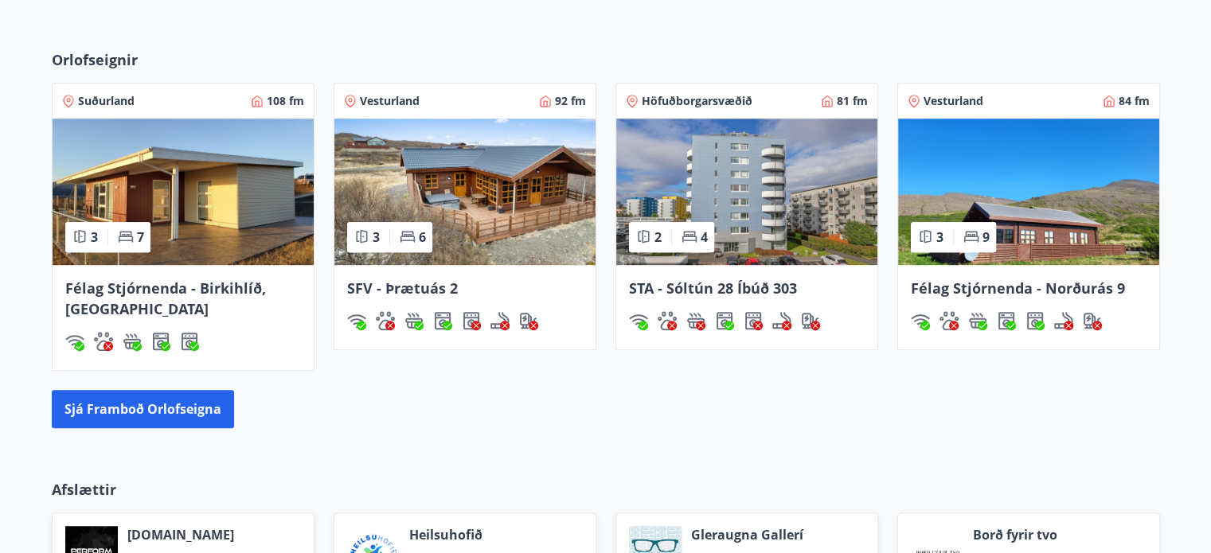
scroll to position [1097, 0]
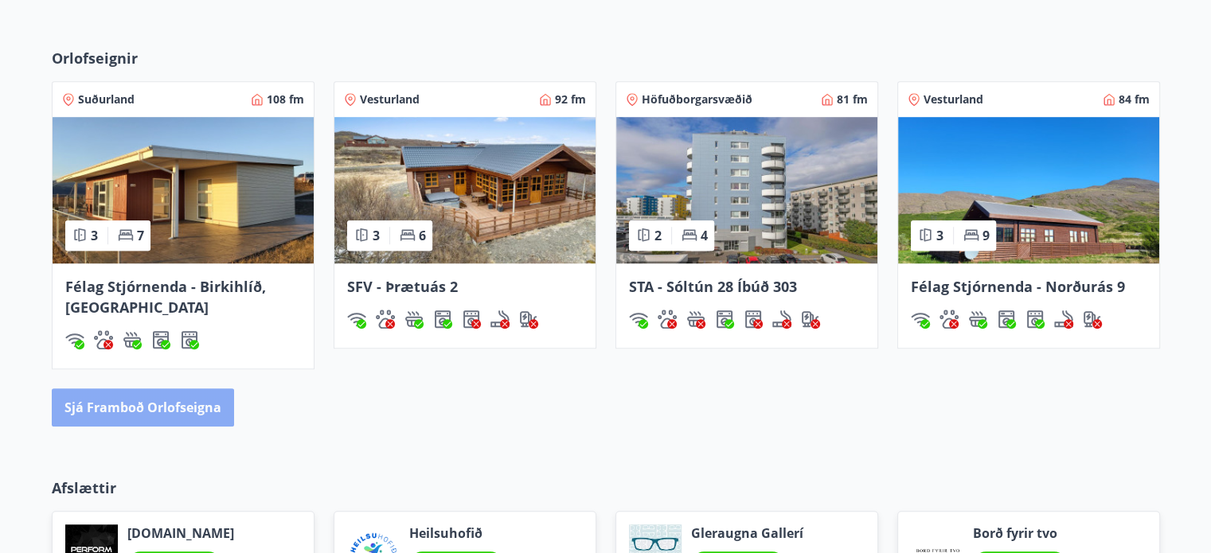
click at [171, 400] on button "Sjá framboð orlofseigna" at bounding box center [143, 407] width 182 height 38
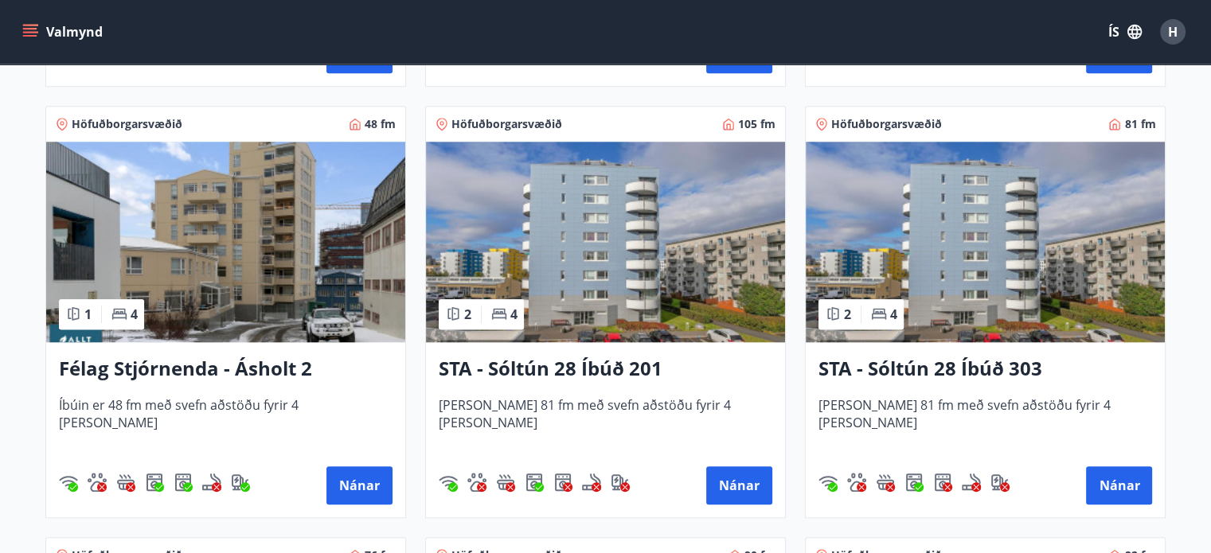
scroll to position [1556, 0]
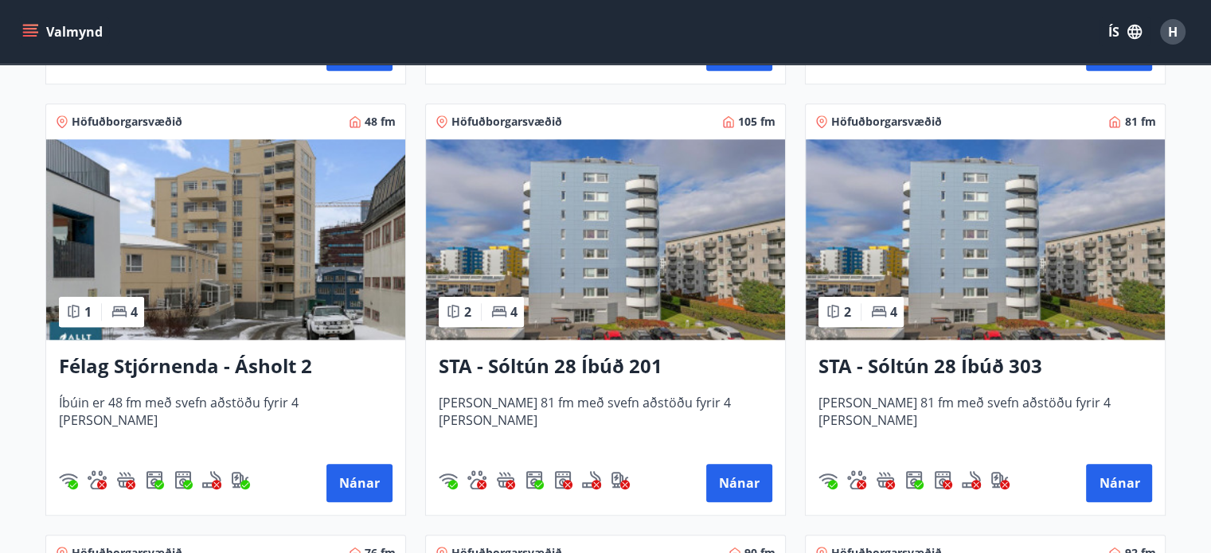
click at [195, 365] on h3 "Félag Stjórnenda - Ásholt 2" at bounding box center [226, 367] width 334 height 29
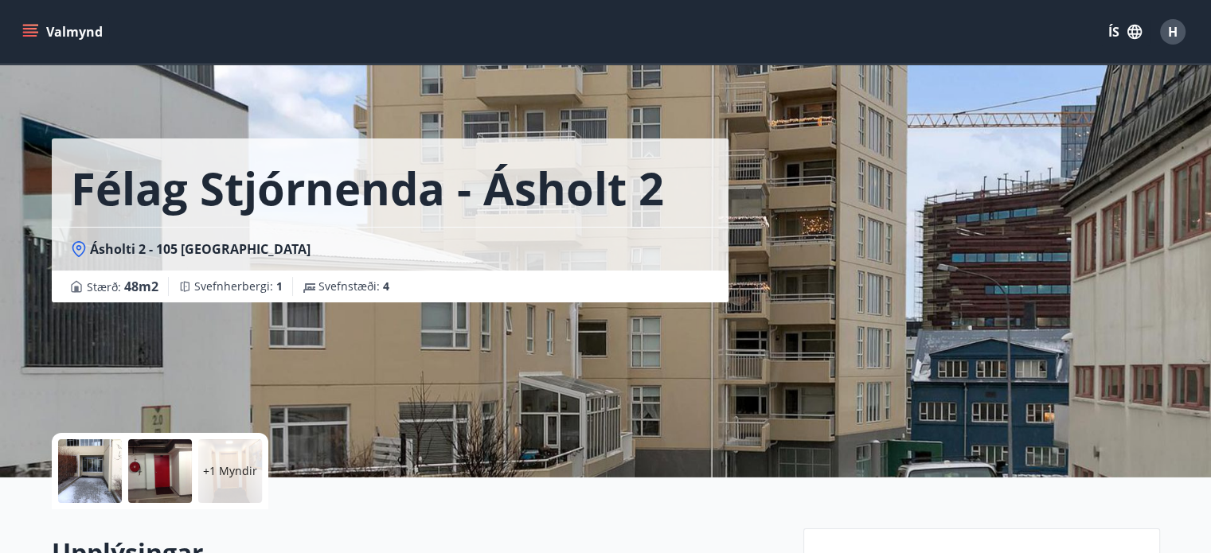
click at [88, 463] on div at bounding box center [90, 471] width 64 height 64
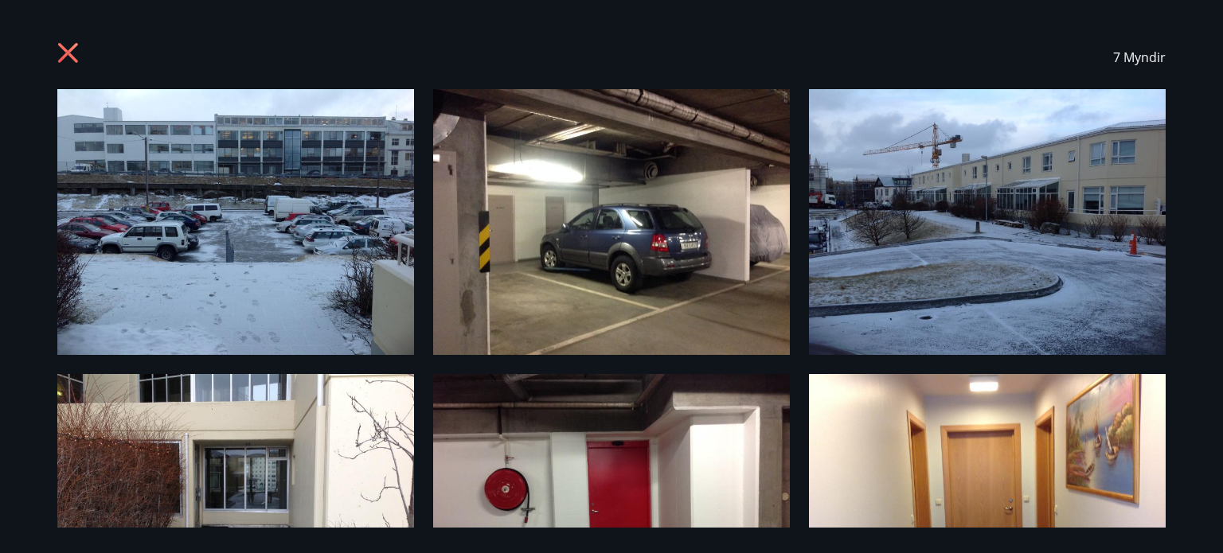
scroll to position [45, 0]
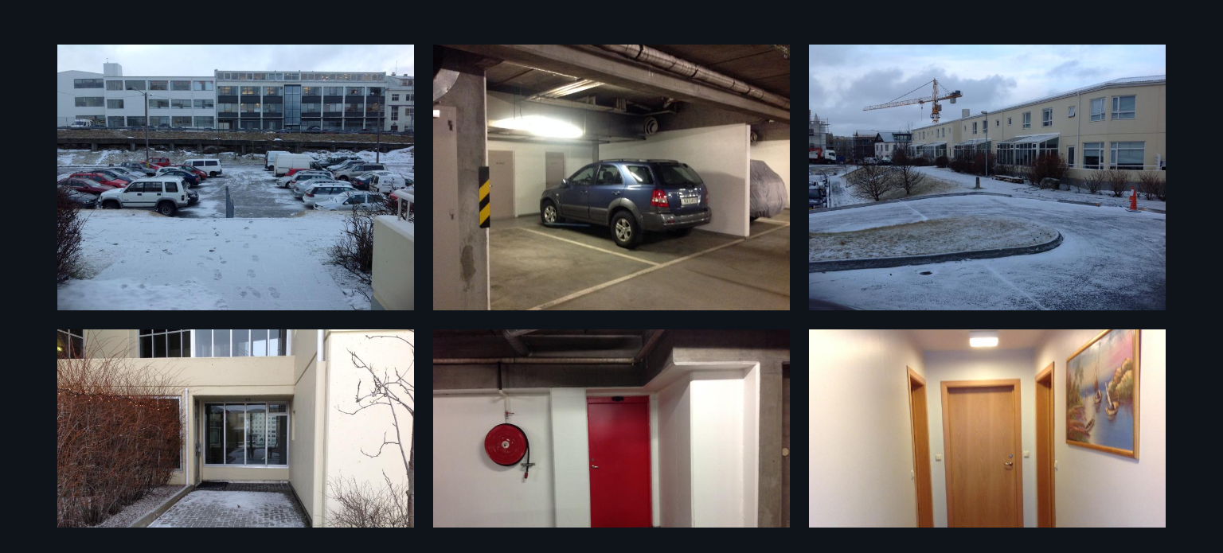
click at [426, 221] on div "7 Myndir" at bounding box center [611, 276] width 1146 height 502
